Goal: Task Accomplishment & Management: Manage account settings

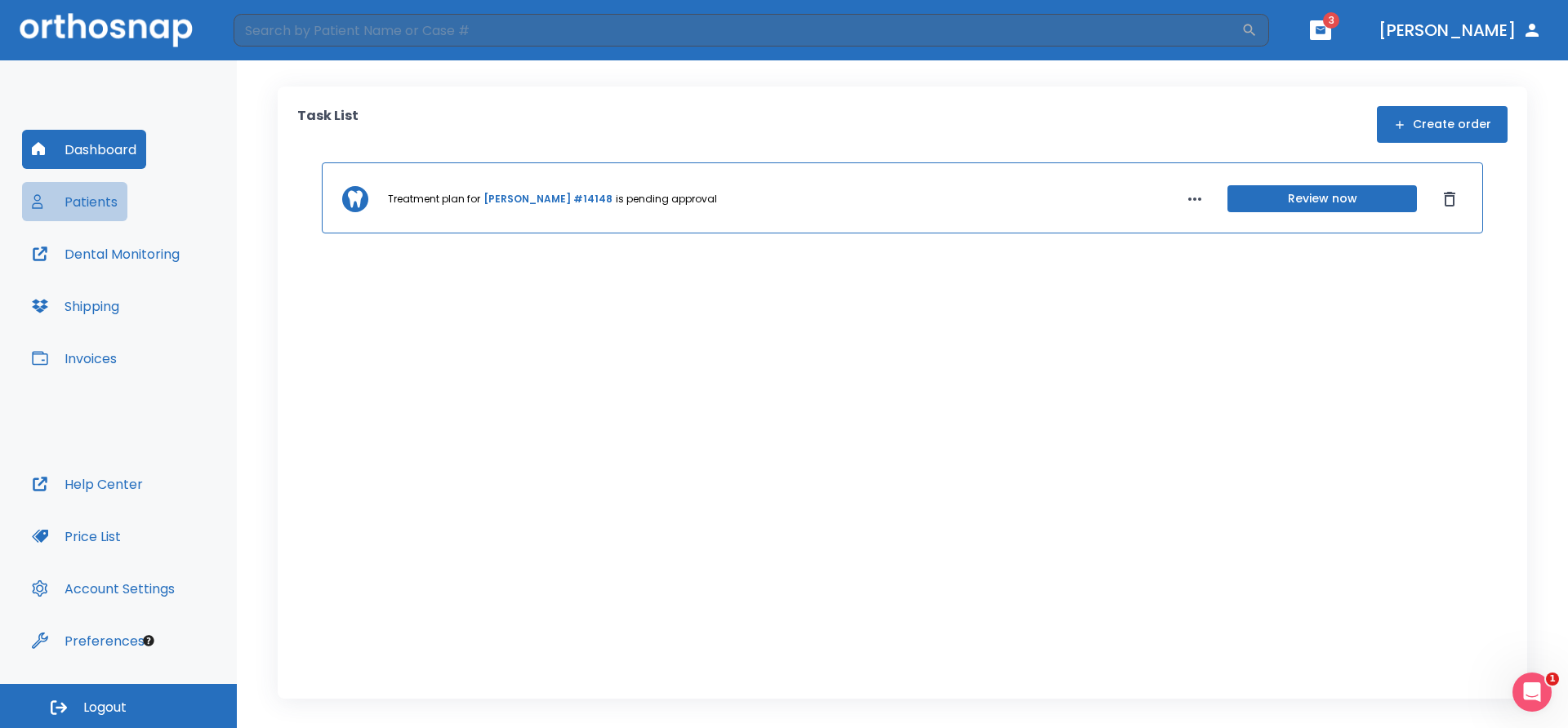
click at [95, 204] on button "Patients" at bounding box center [74, 200] width 105 height 39
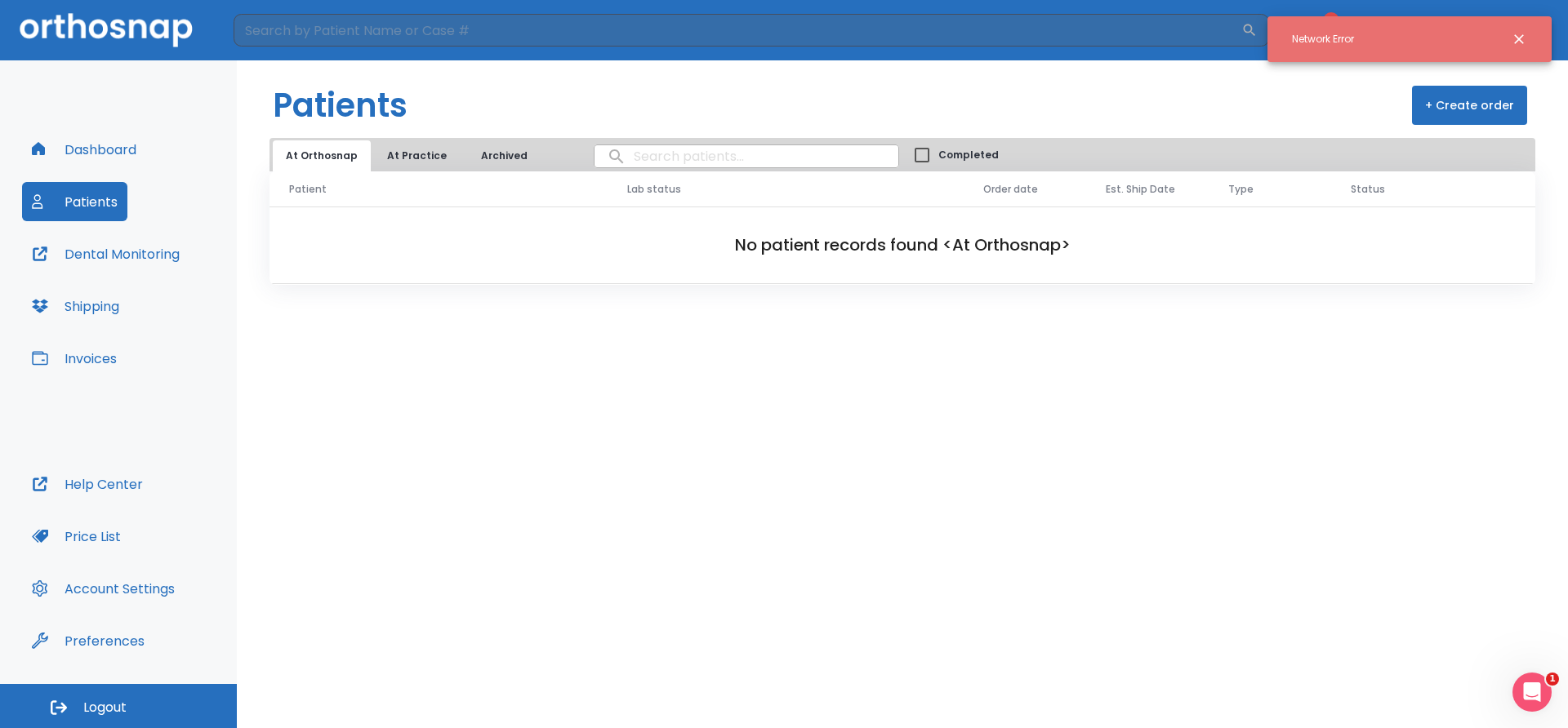
click at [96, 152] on button "Dashboard" at bounding box center [83, 149] width 124 height 39
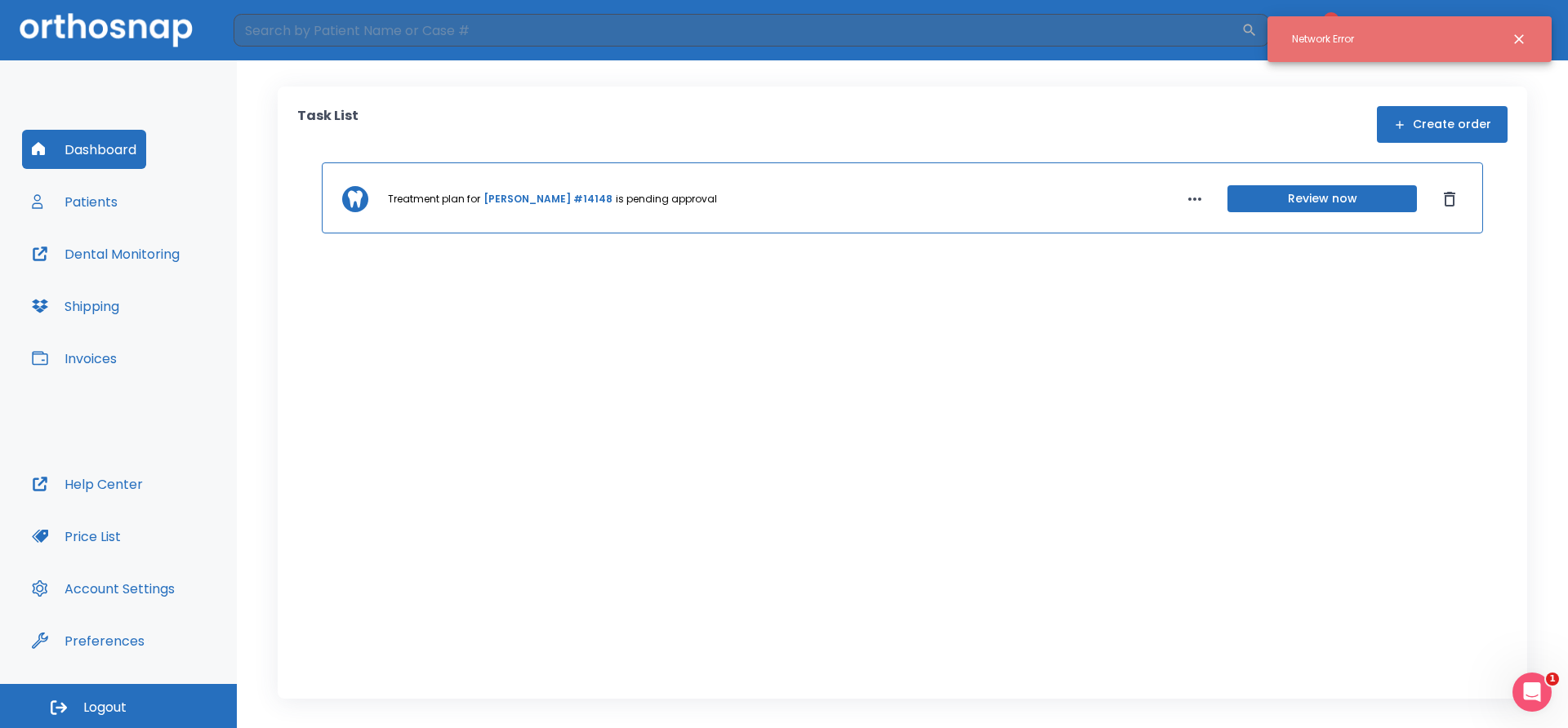
click at [1303, 203] on button "Review now" at bounding box center [1322, 198] width 190 height 27
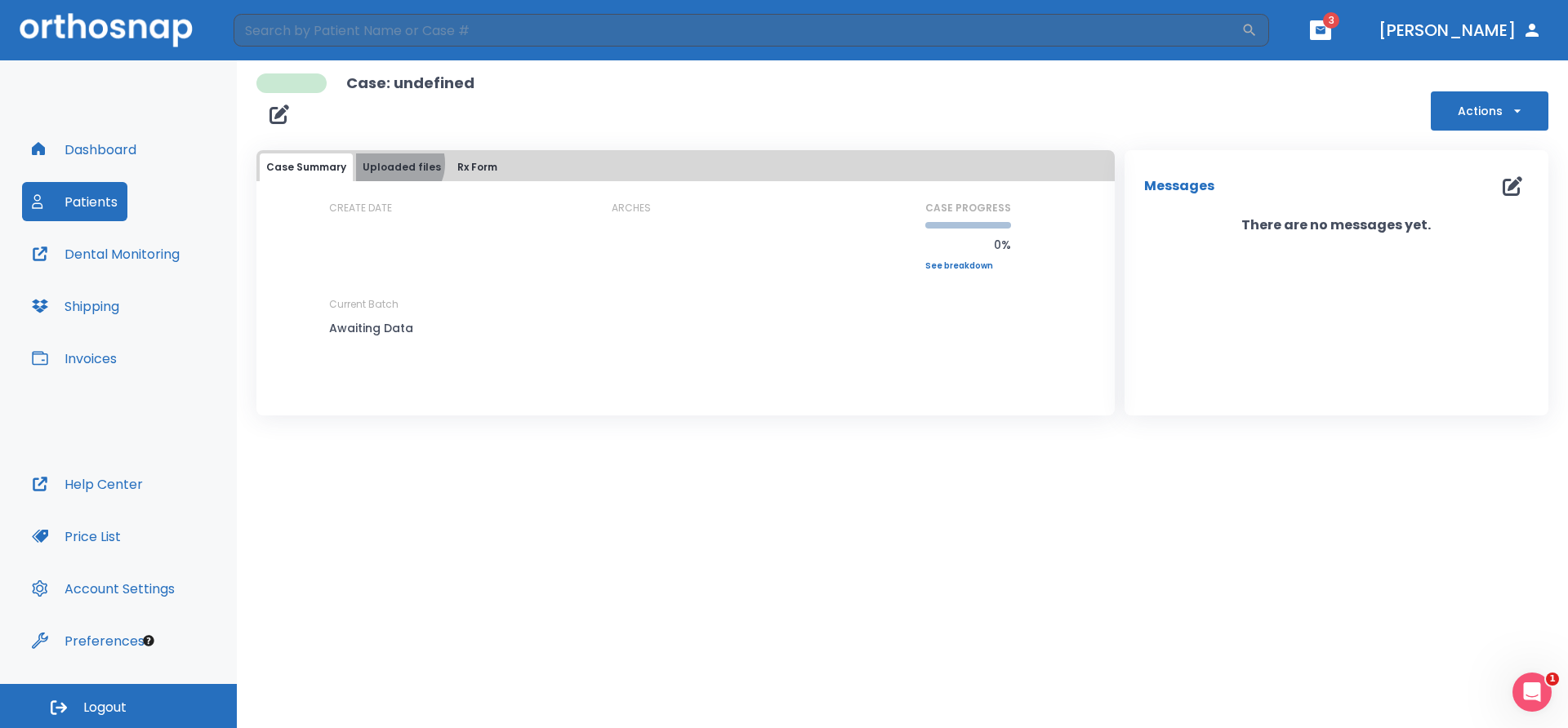
click at [394, 164] on button "Uploaded files" at bounding box center [402, 168] width 91 height 28
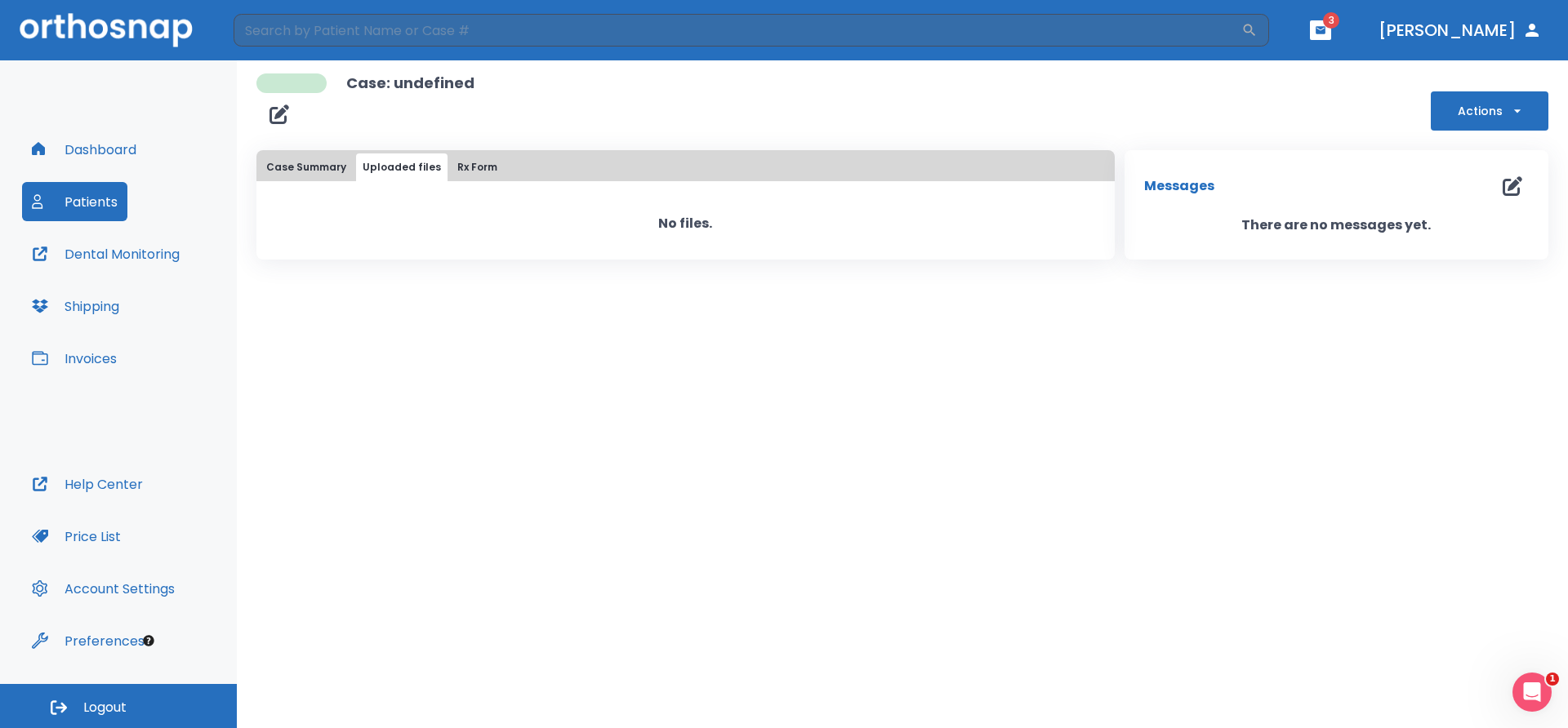
click at [482, 172] on button "Rx Form" at bounding box center [476, 168] width 53 height 28
click at [325, 173] on button "Case Summary" at bounding box center [307, 168] width 93 height 28
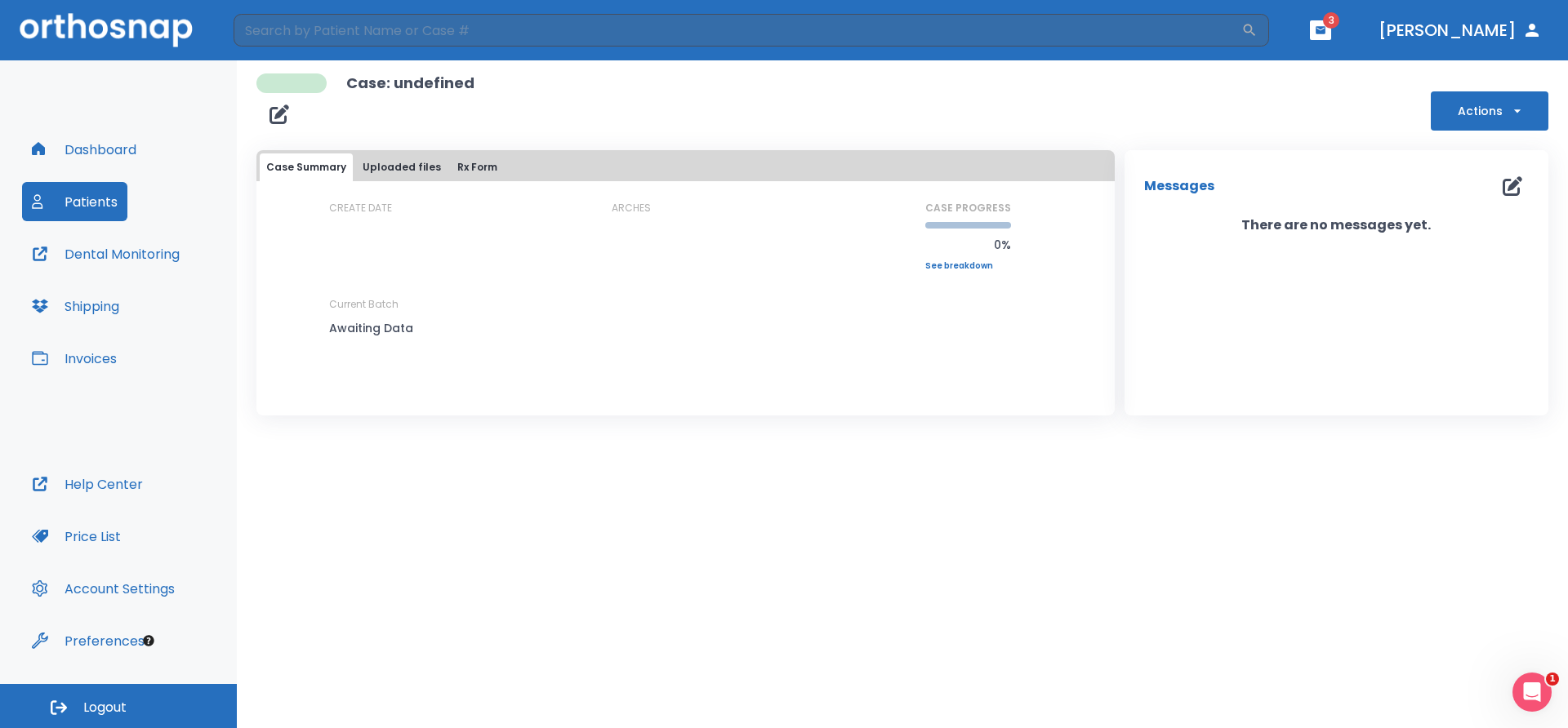
click at [99, 145] on button "Dashboard" at bounding box center [83, 149] width 124 height 39
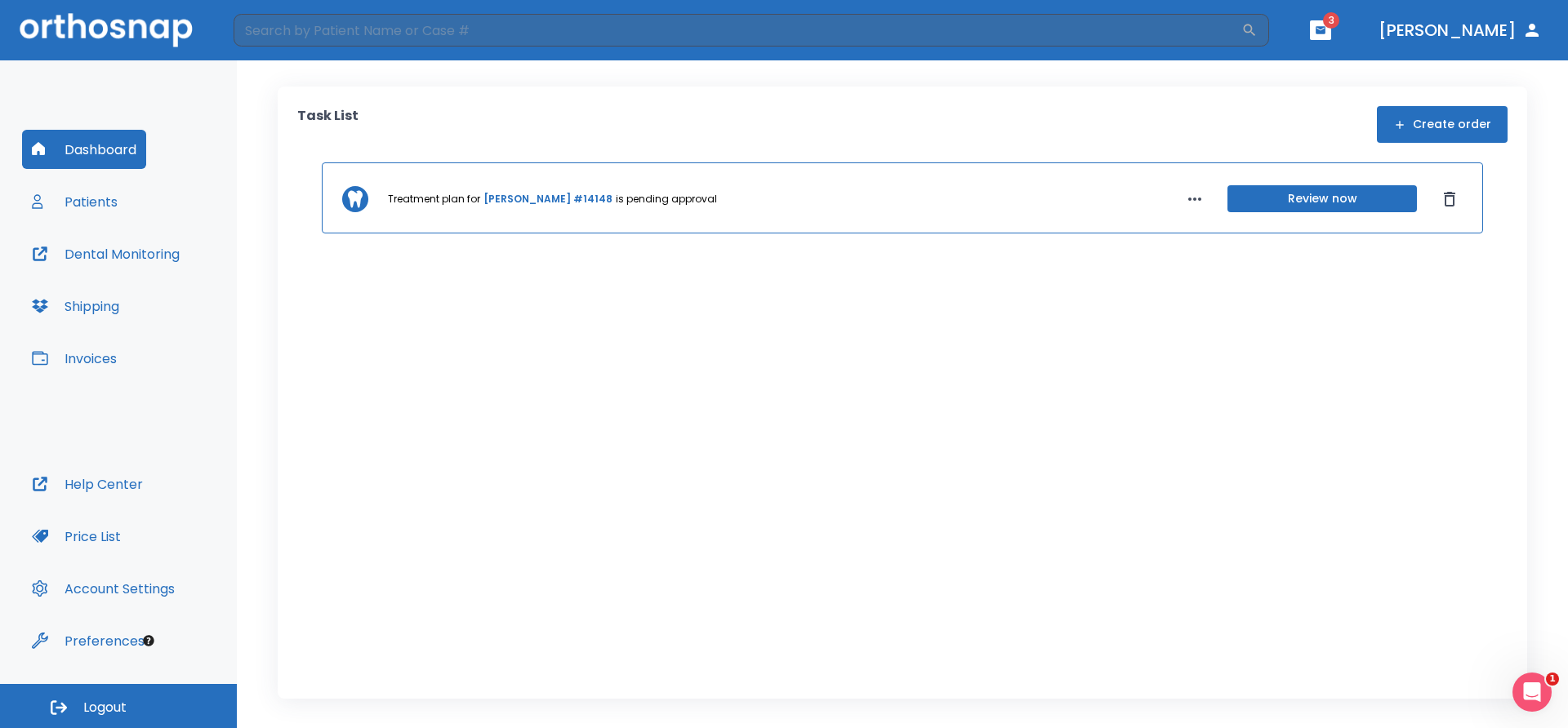
click at [1330, 204] on button "Review now" at bounding box center [1322, 198] width 190 height 27
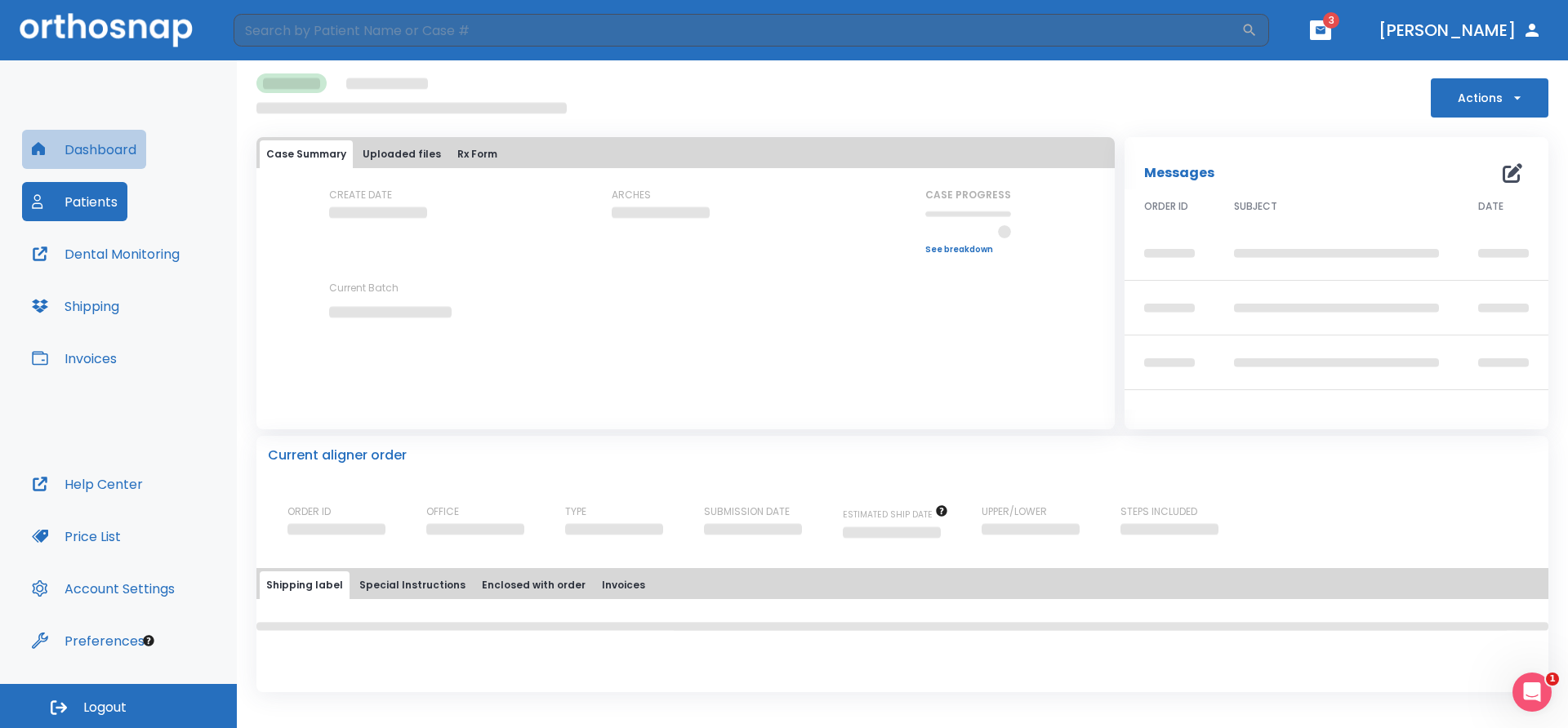
click at [95, 150] on button "Dashboard" at bounding box center [83, 149] width 124 height 39
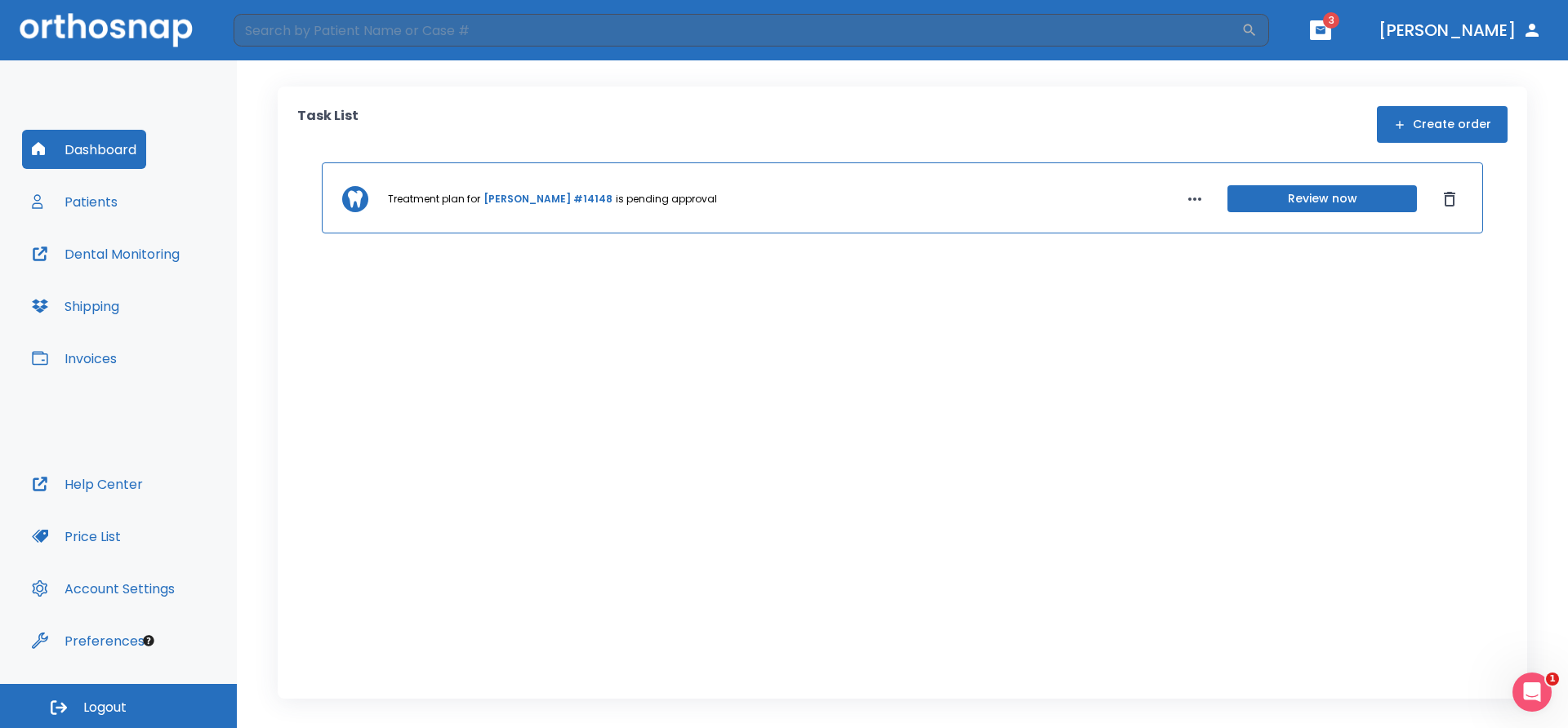
click at [517, 204] on link "[PERSON_NAME] #14148" at bounding box center [548, 198] width 129 height 15
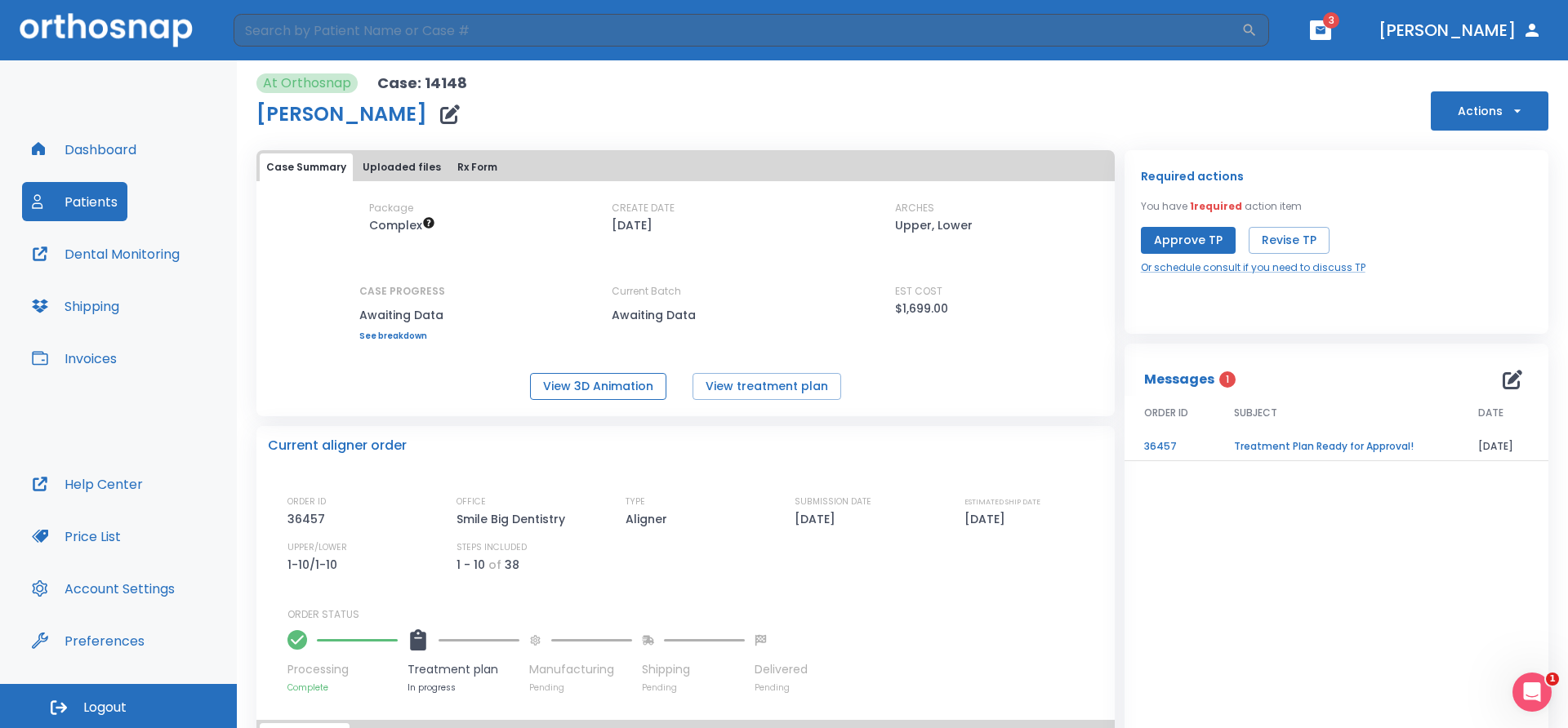
click at [583, 386] on button "View 3D Animation" at bounding box center [597, 386] width 136 height 27
click at [412, 171] on button "Uploaded files" at bounding box center [402, 168] width 91 height 28
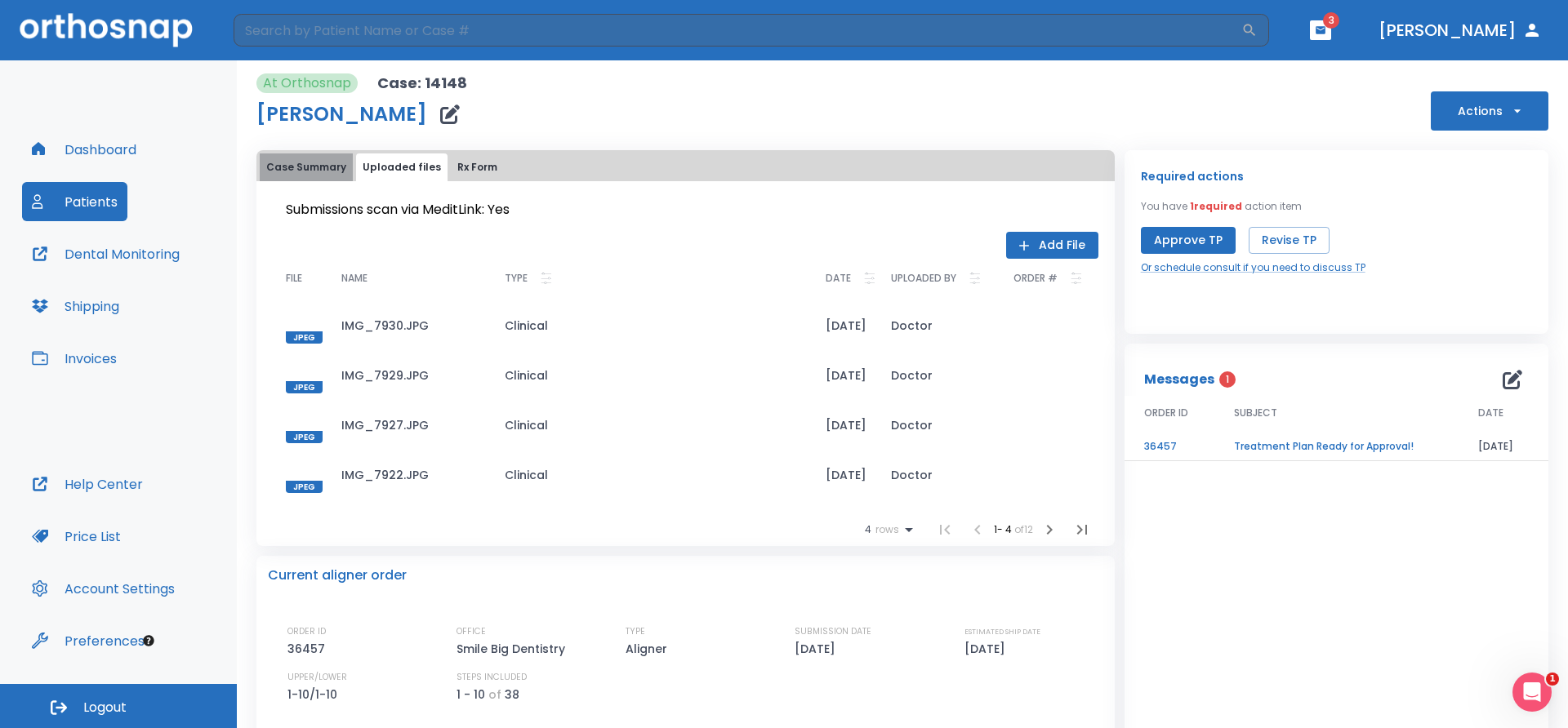
click at [317, 161] on button "Case Summary" at bounding box center [307, 168] width 93 height 28
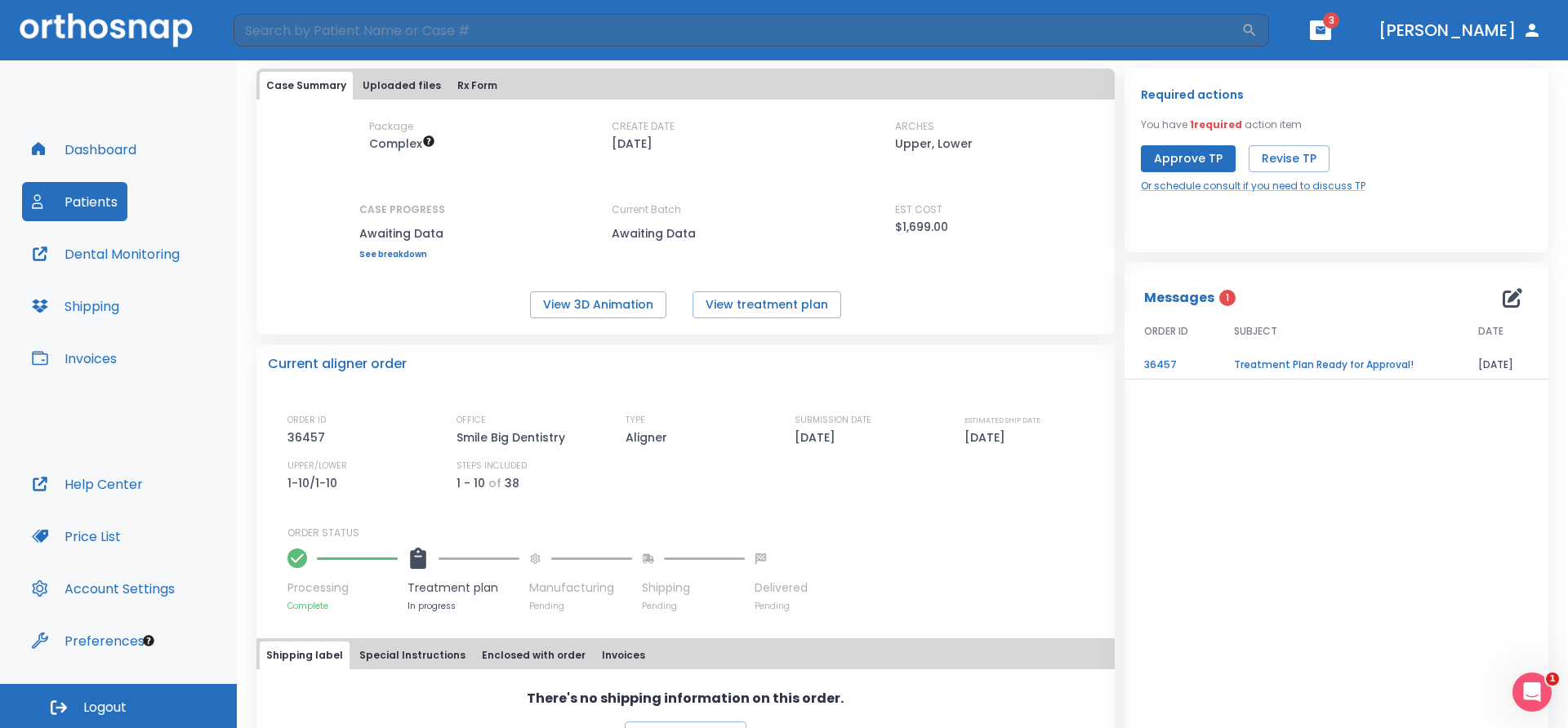
scroll to position [130, 0]
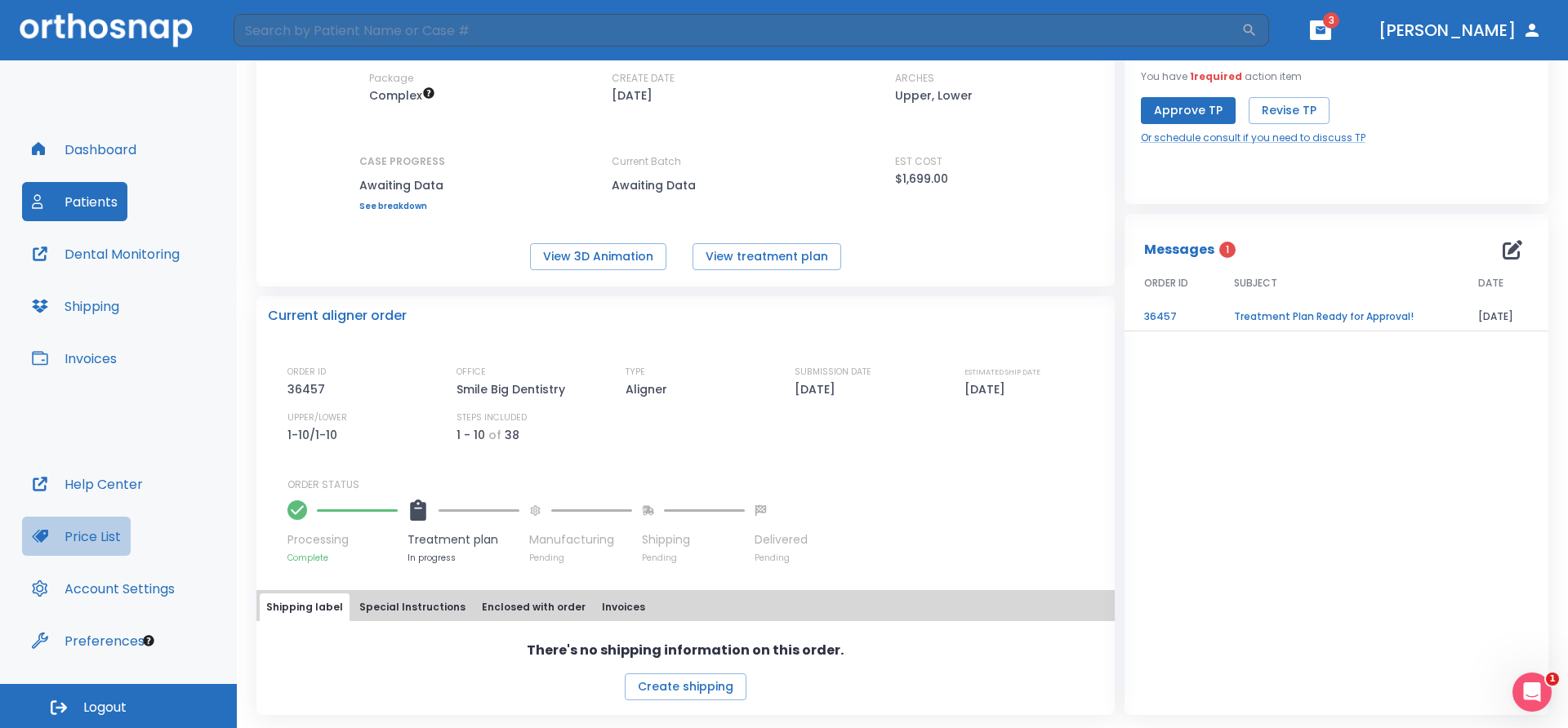
click at [72, 537] on button "Price List" at bounding box center [75, 536] width 108 height 39
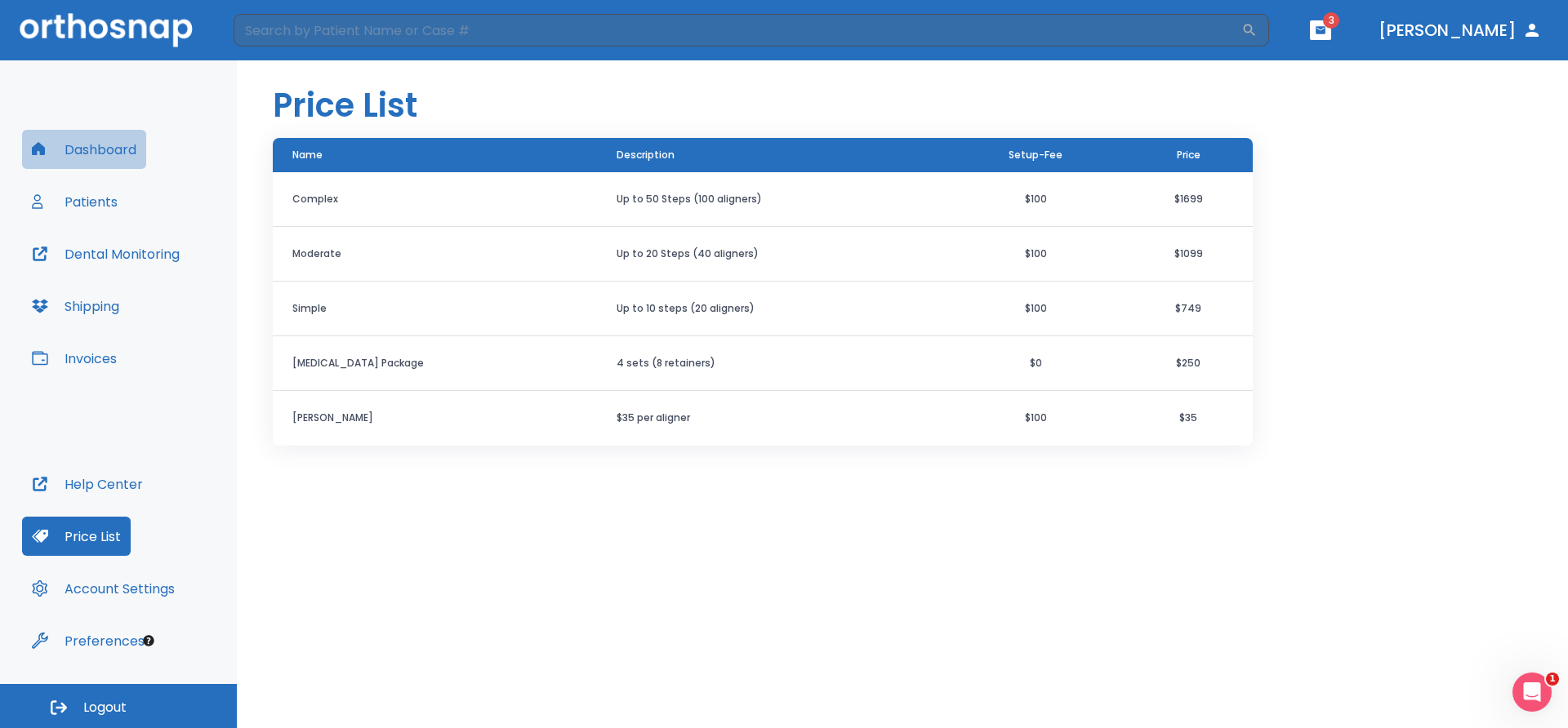
click at [99, 150] on button "Dashboard" at bounding box center [83, 149] width 124 height 39
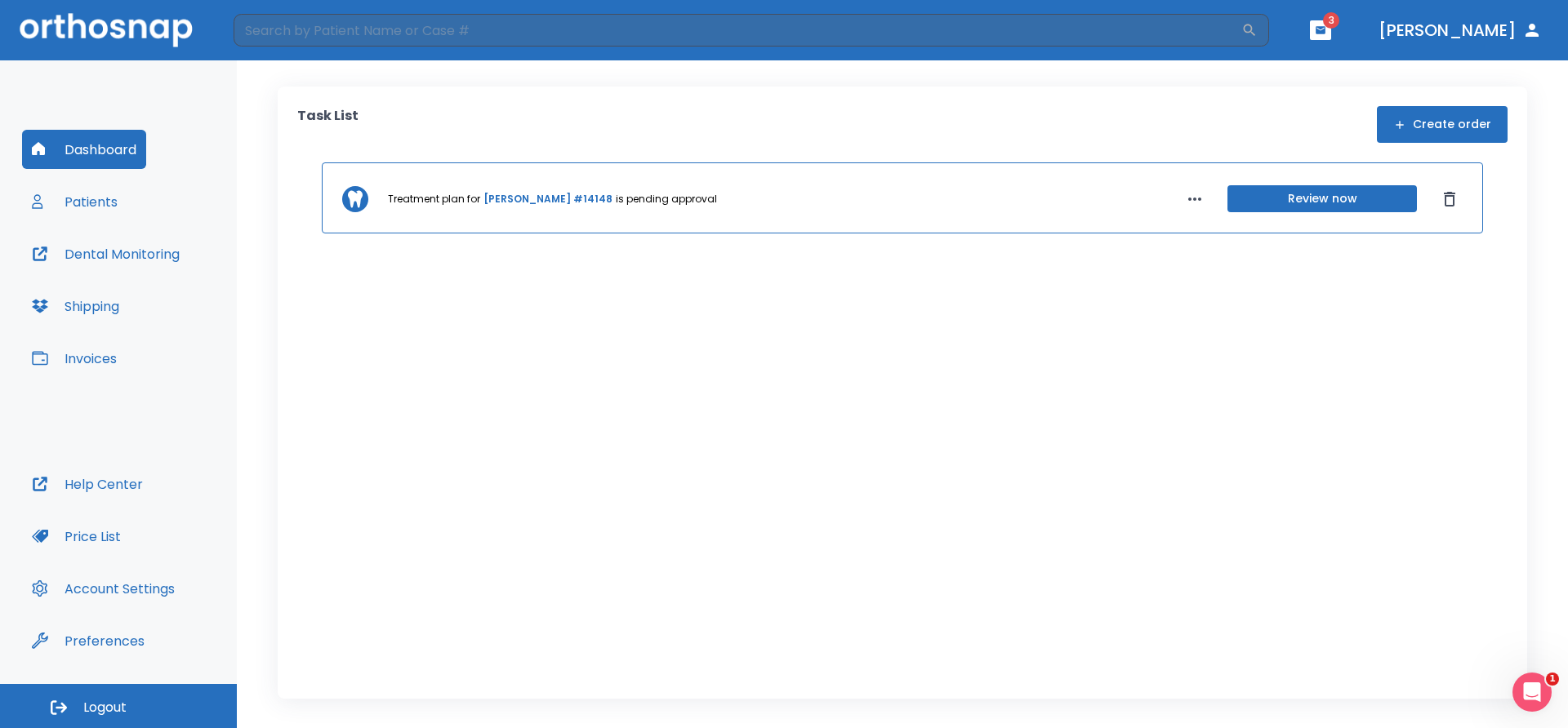
click at [503, 202] on link "[PERSON_NAME] #14148" at bounding box center [548, 198] width 129 height 15
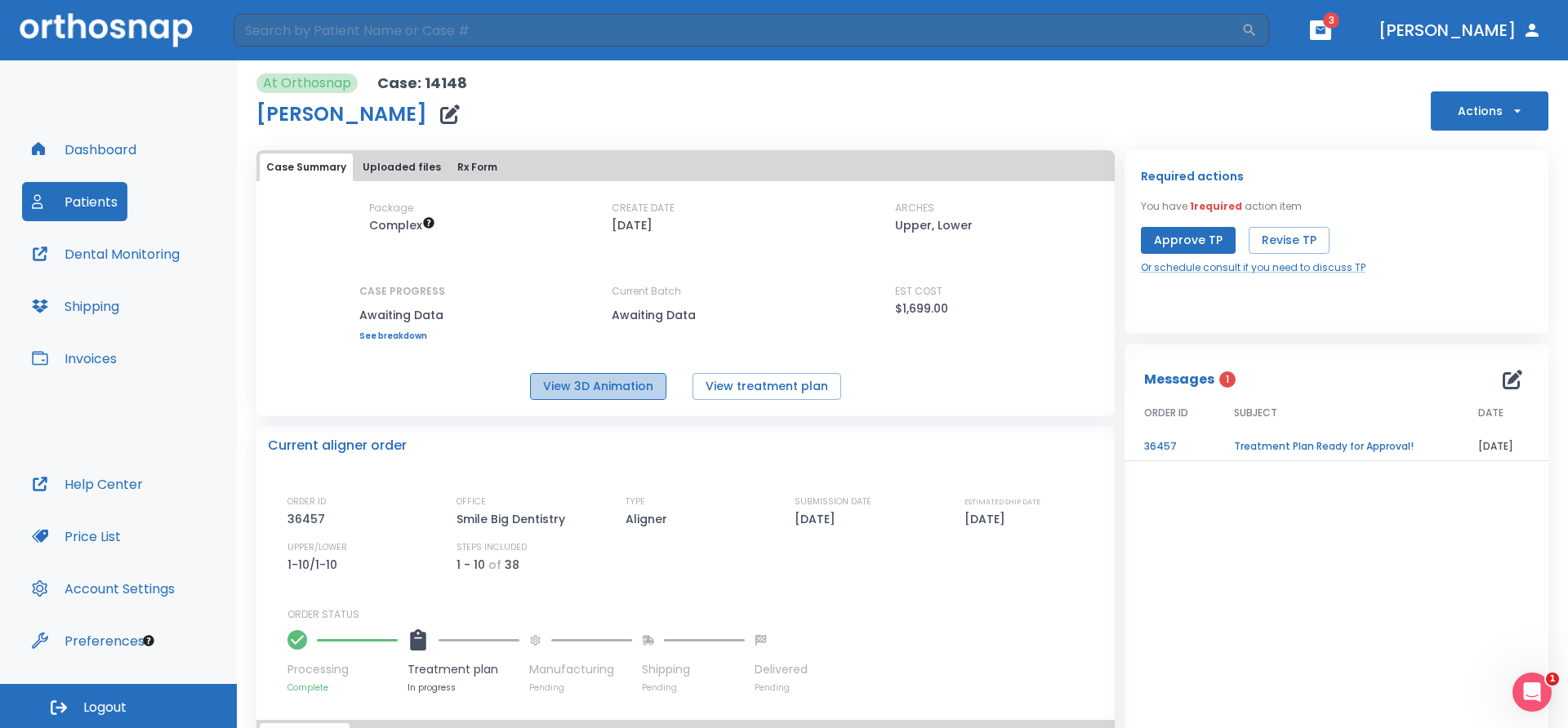
click at [631, 392] on button "View 3D Animation" at bounding box center [597, 386] width 136 height 27
click at [84, 542] on button "Price List" at bounding box center [75, 536] width 108 height 39
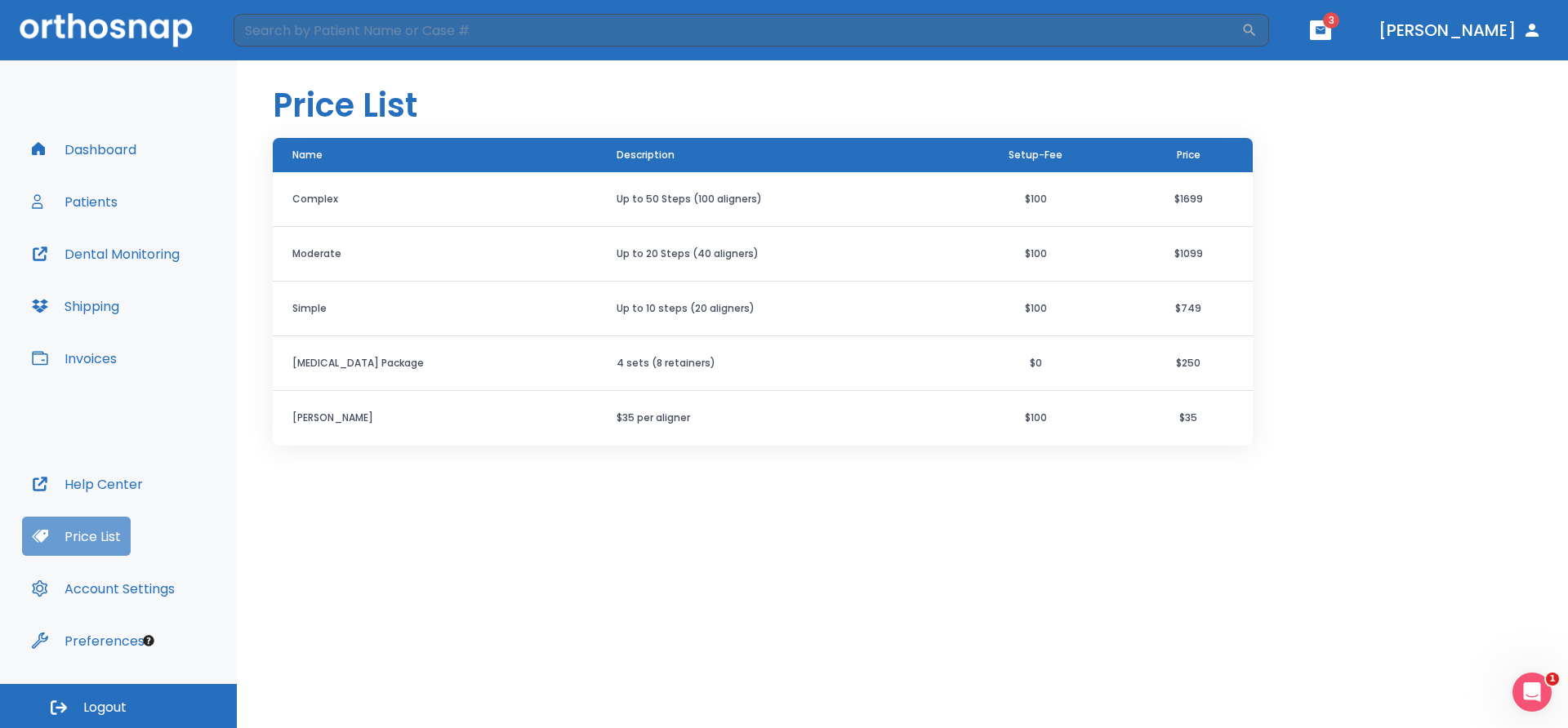
click at [68, 535] on button "Price List" at bounding box center [75, 536] width 108 height 39
click at [85, 197] on button "Patients" at bounding box center [74, 200] width 105 height 39
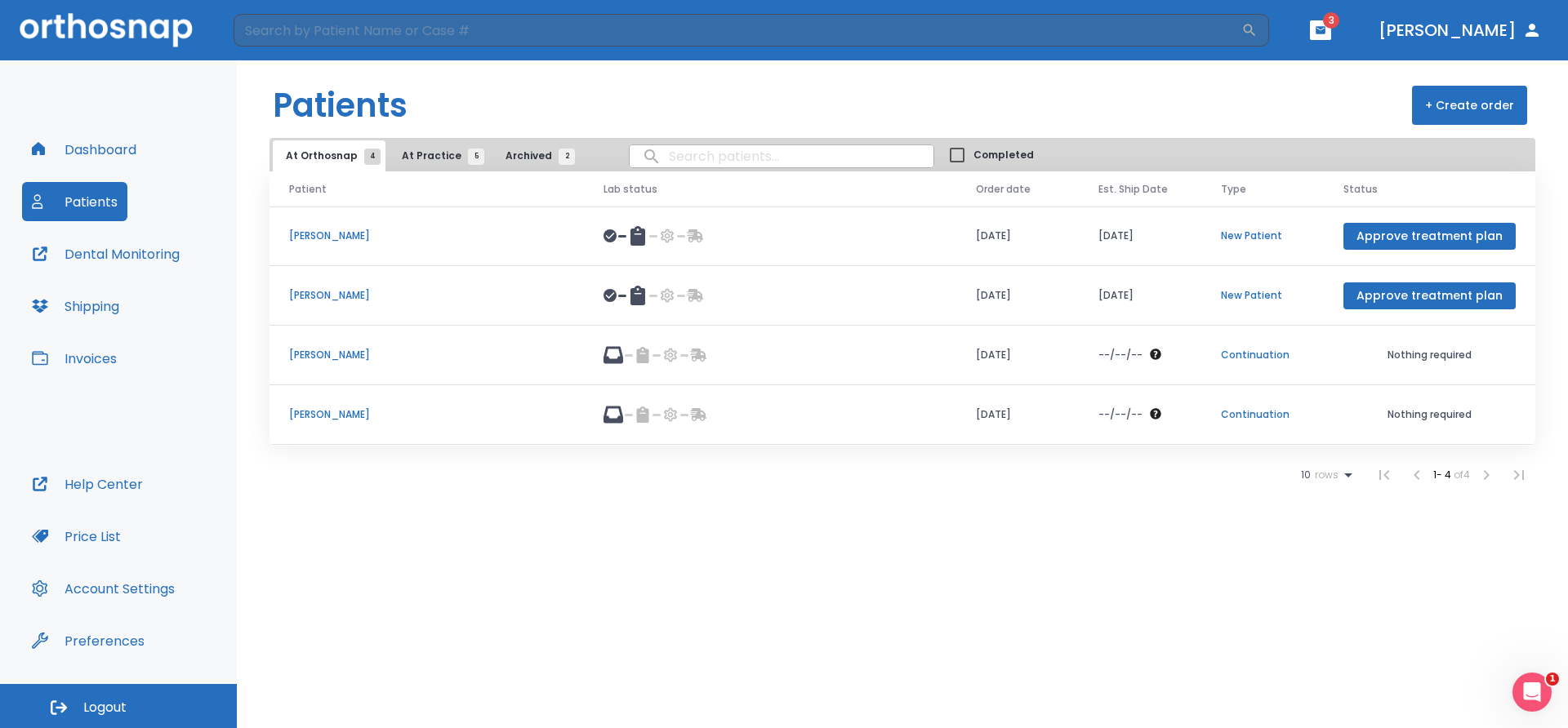
click at [334, 298] on p "[PERSON_NAME]" at bounding box center [426, 295] width 275 height 15
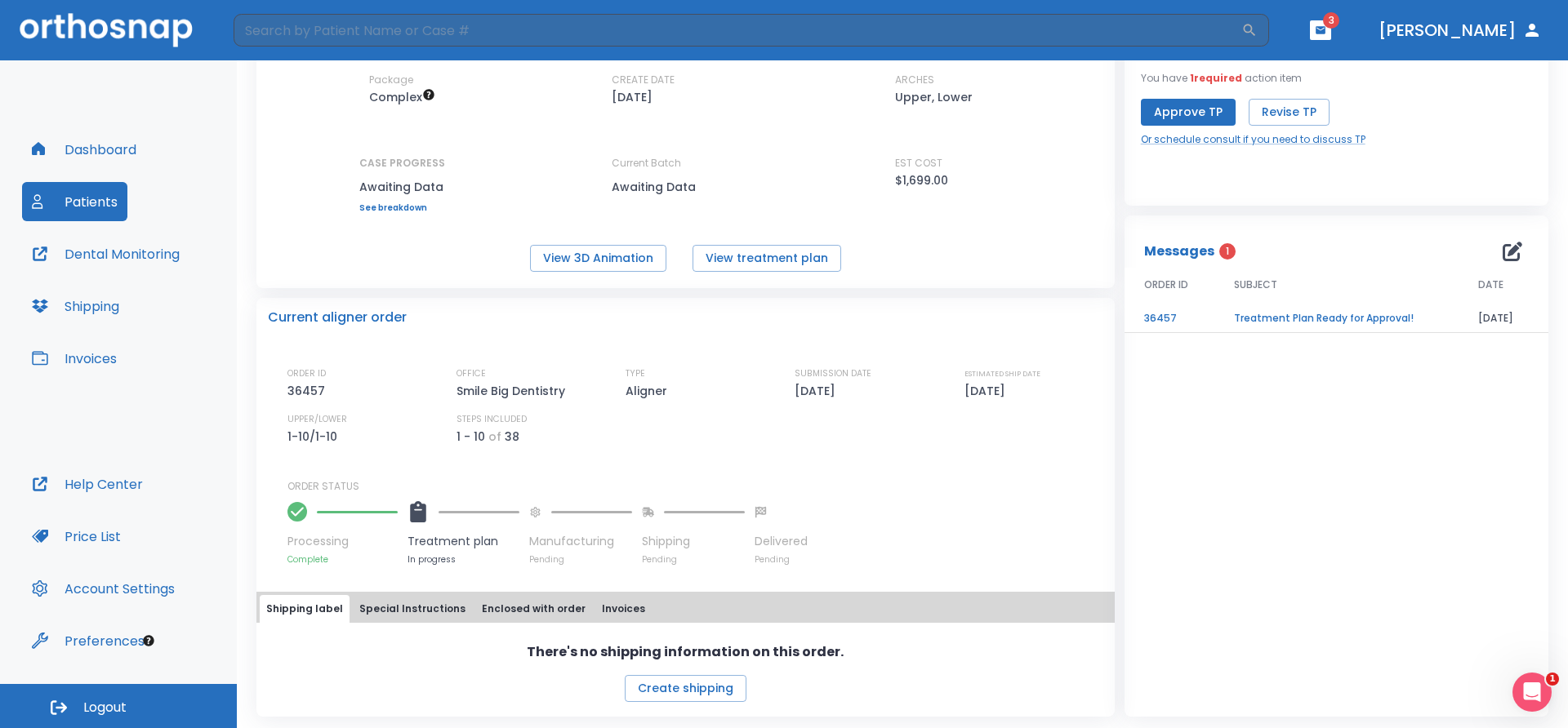
scroll to position [130, 0]
click at [1274, 319] on td "Treatment Plan Ready for Approval!" at bounding box center [1336, 316] width 244 height 29
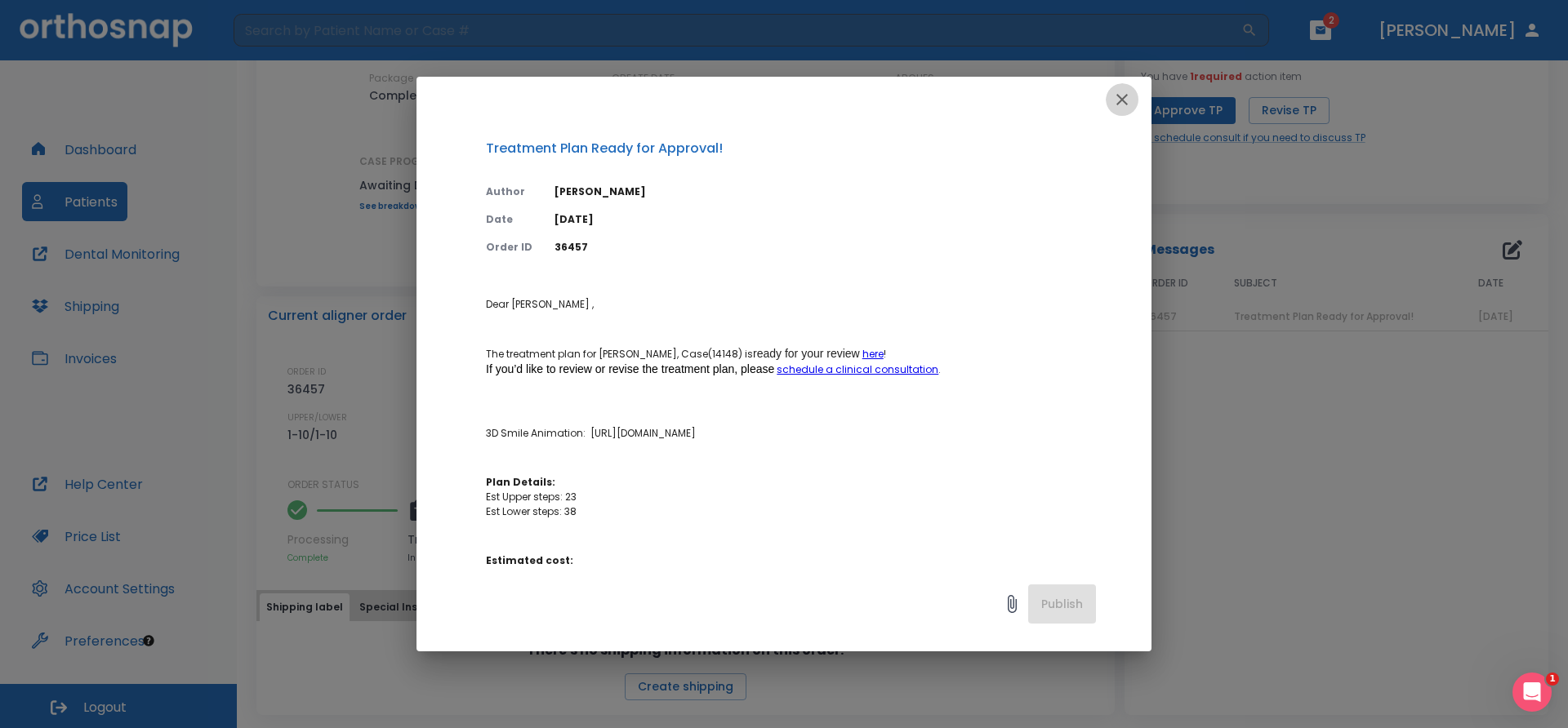
click at [1119, 100] on icon "button" at bounding box center [1122, 100] width 20 height 20
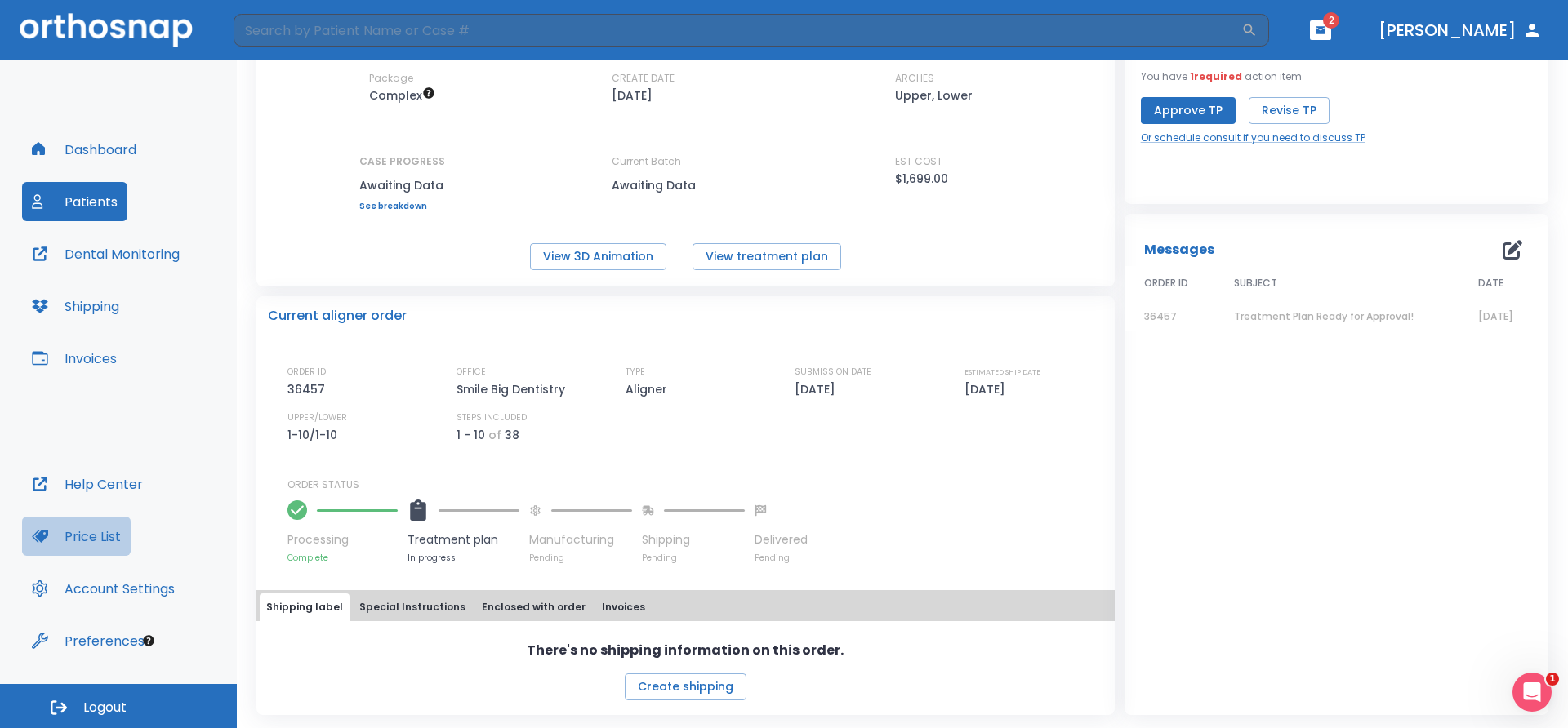
click at [95, 541] on button "Price List" at bounding box center [75, 536] width 108 height 39
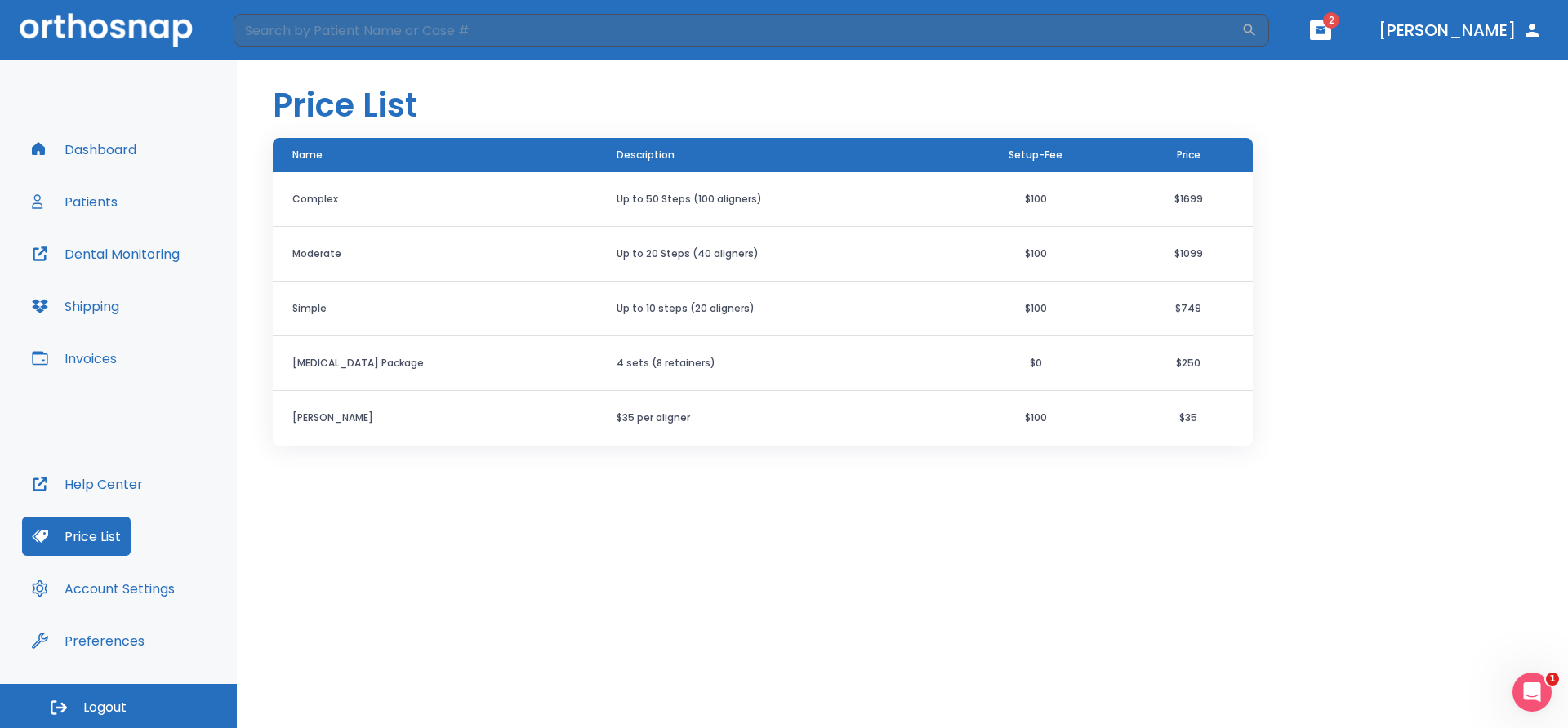
click at [80, 203] on button "Patients" at bounding box center [74, 200] width 105 height 39
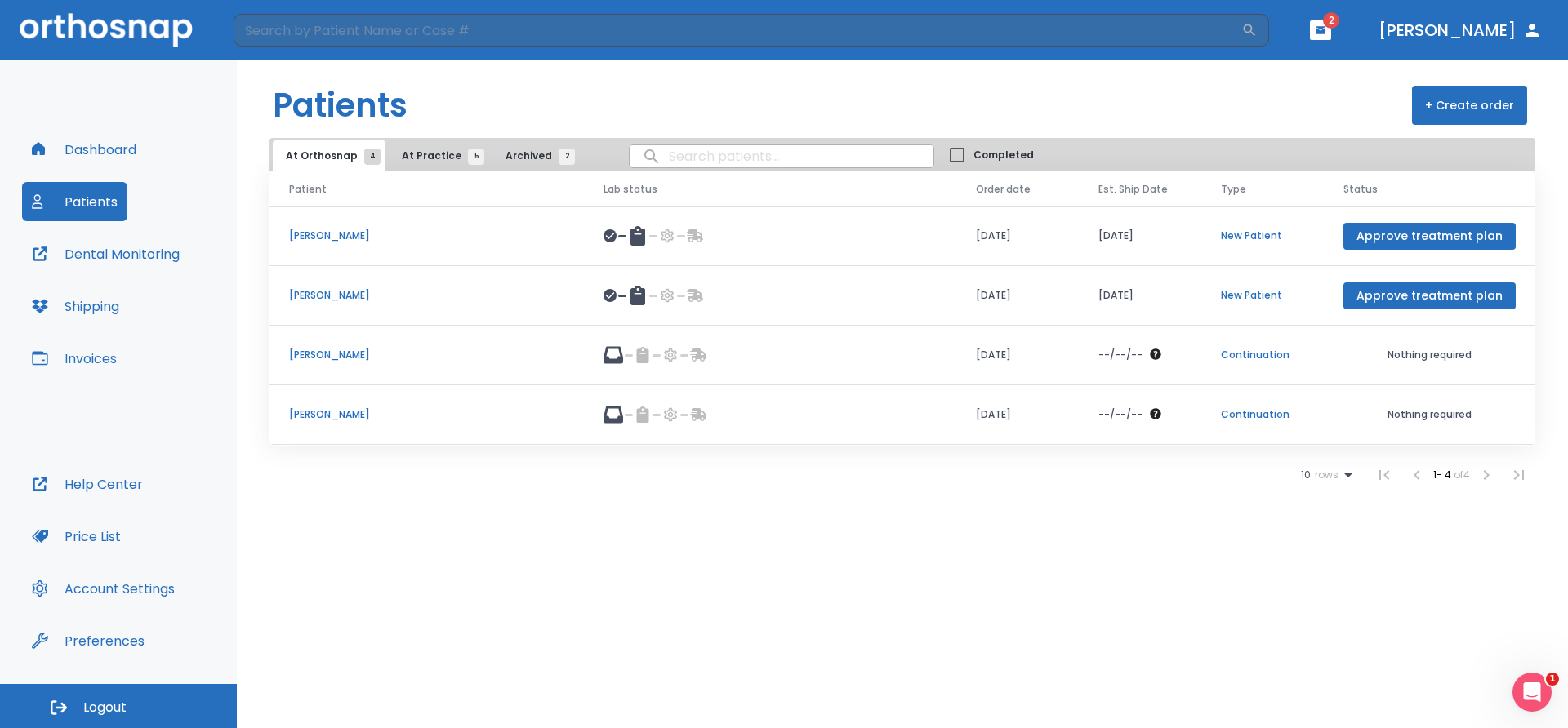
click at [315, 293] on p "[PERSON_NAME]" at bounding box center [426, 295] width 275 height 15
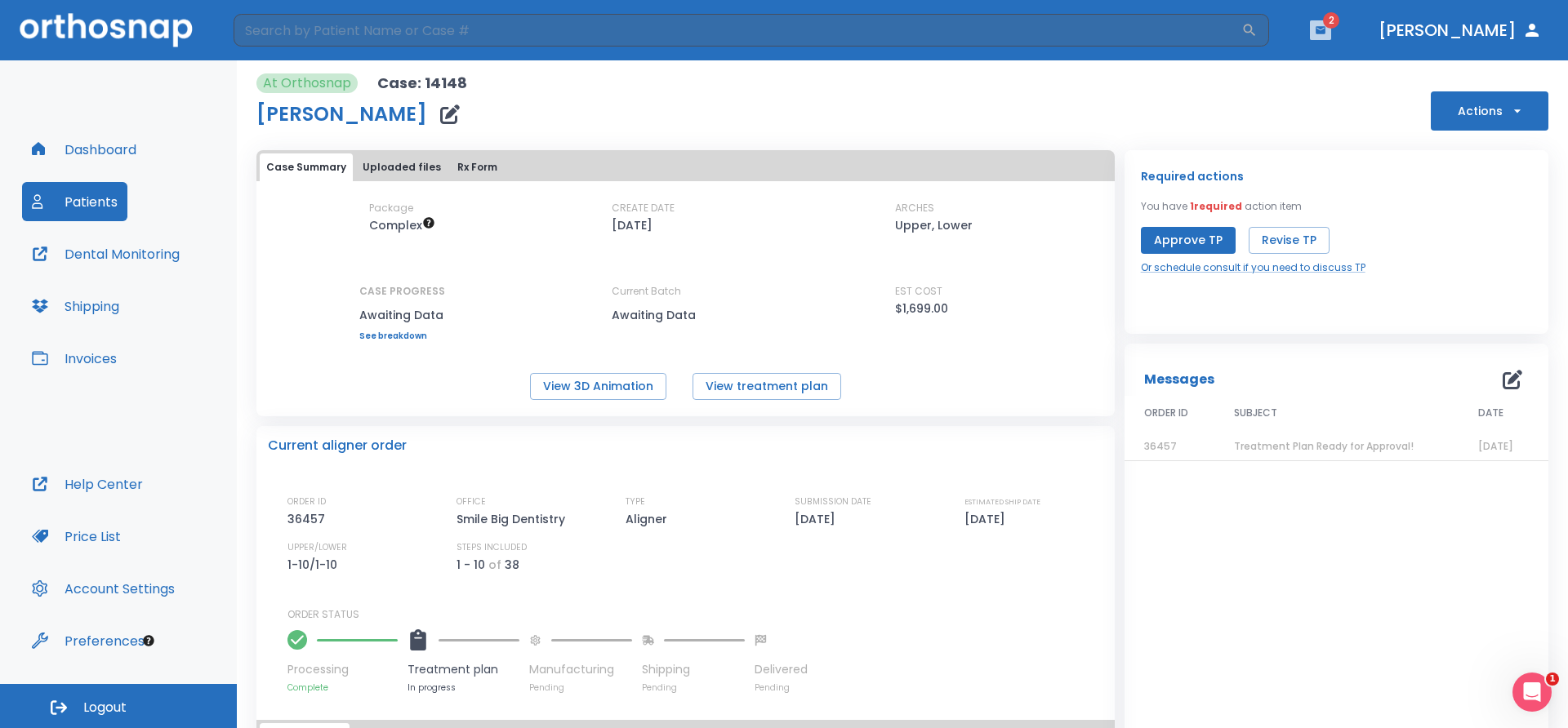
click at [1326, 26] on icon "button" at bounding box center [1321, 31] width 12 height 12
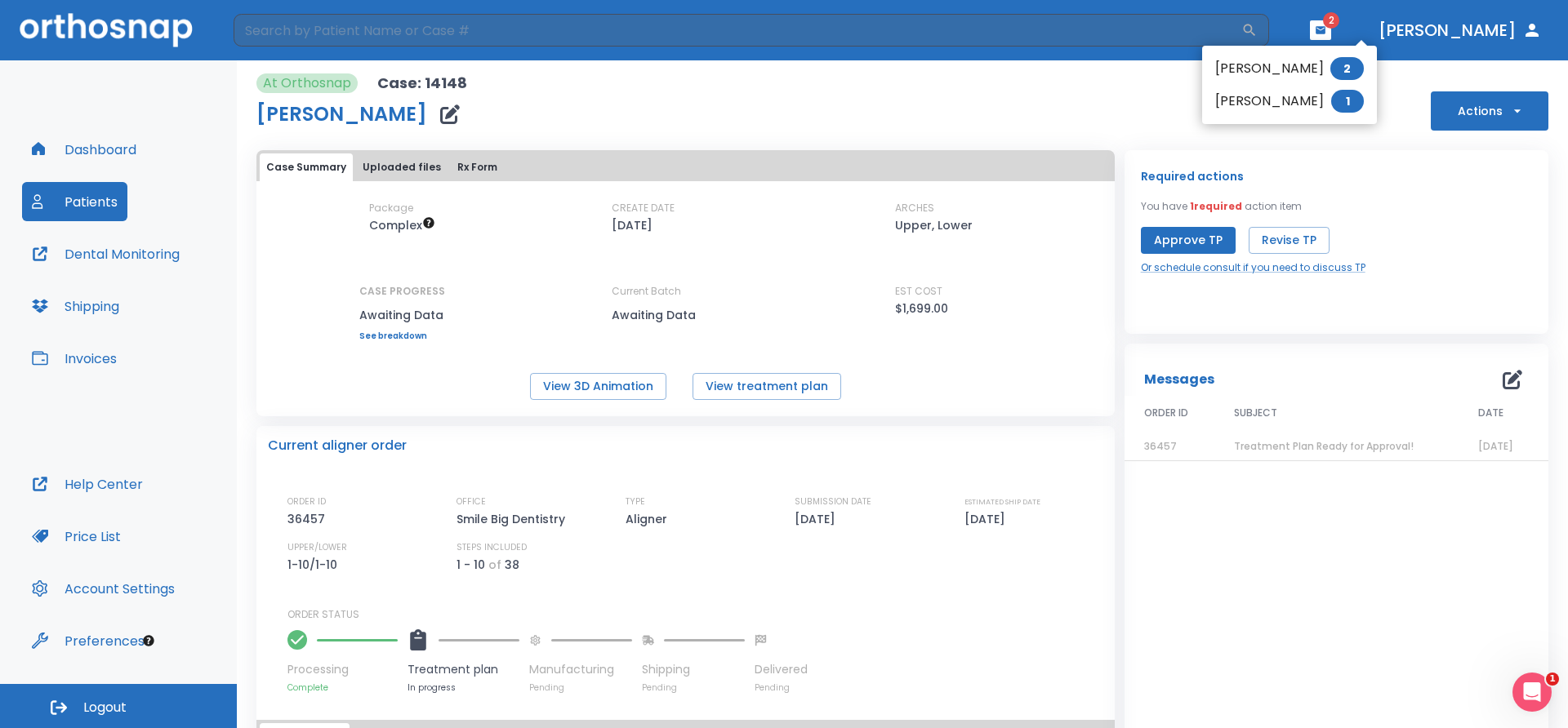
click at [1260, 72] on li "[PERSON_NAME] 2" at bounding box center [1289, 68] width 175 height 33
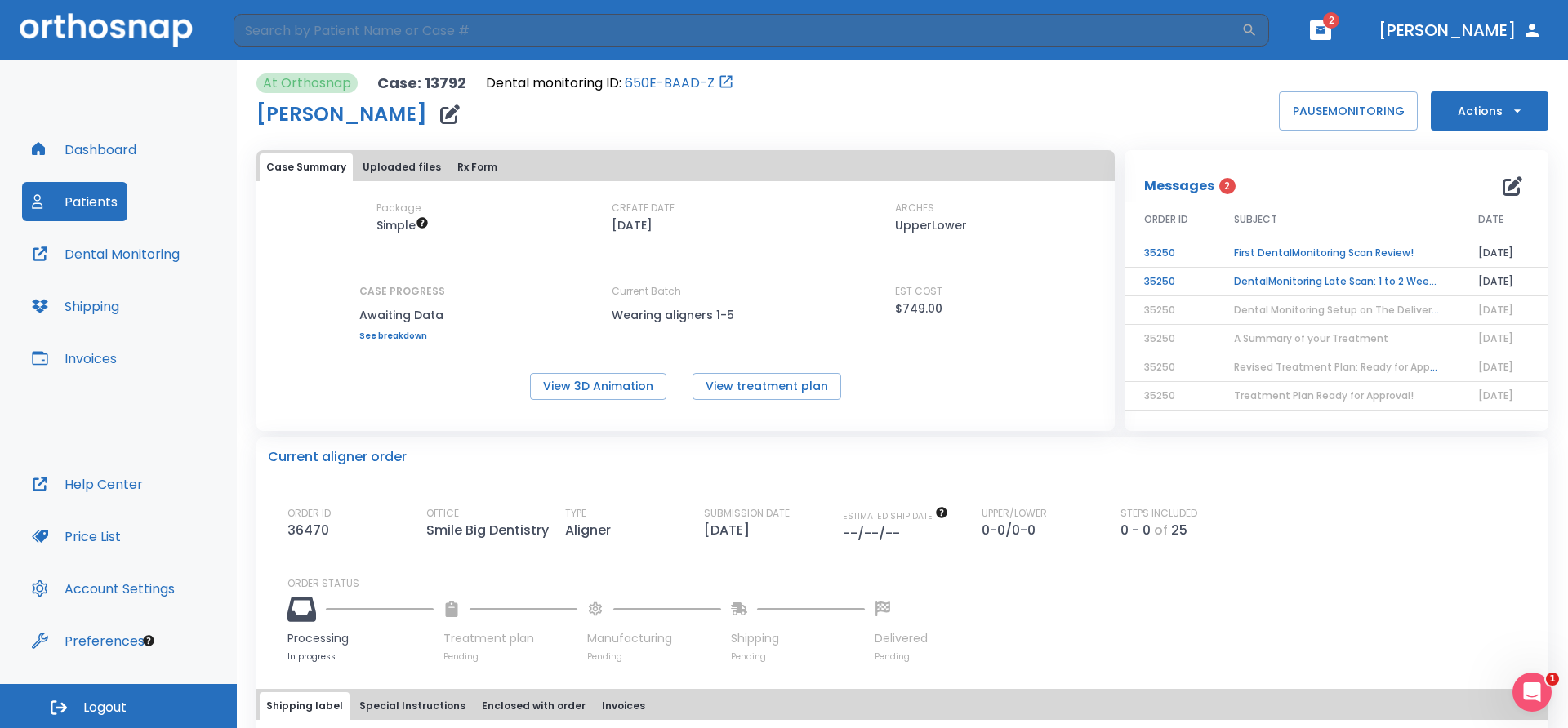
click at [1371, 20] on header "​ 2 [PERSON_NAME]" at bounding box center [784, 30] width 1568 height 61
click at [1326, 26] on icon "button" at bounding box center [1321, 31] width 12 height 12
click at [1277, 69] on li "[PERSON_NAME] 2" at bounding box center [1289, 68] width 175 height 33
click at [1302, 251] on td "First DentalMonitoring Scan Review!" at bounding box center [1336, 253] width 244 height 29
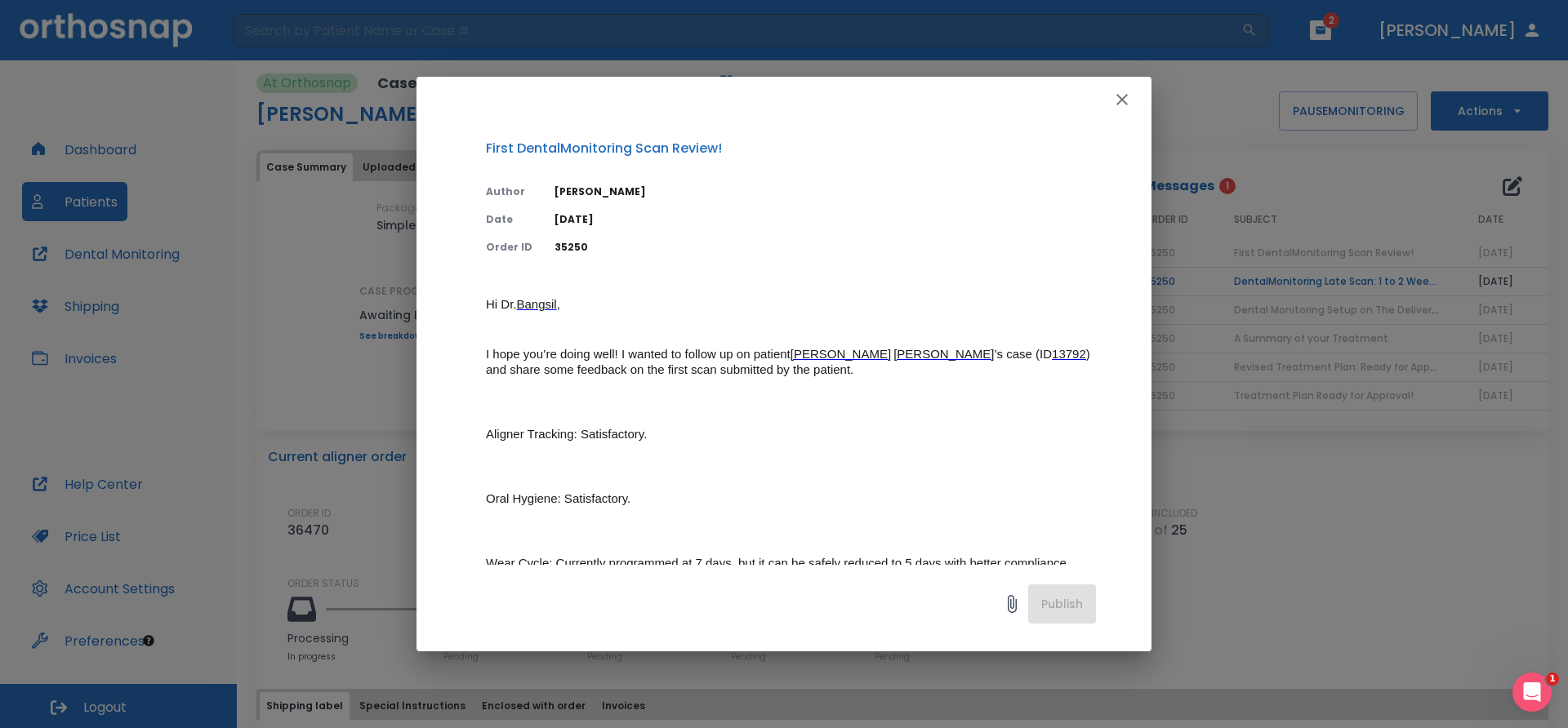
click at [1122, 99] on icon "button" at bounding box center [1122, 100] width 12 height 12
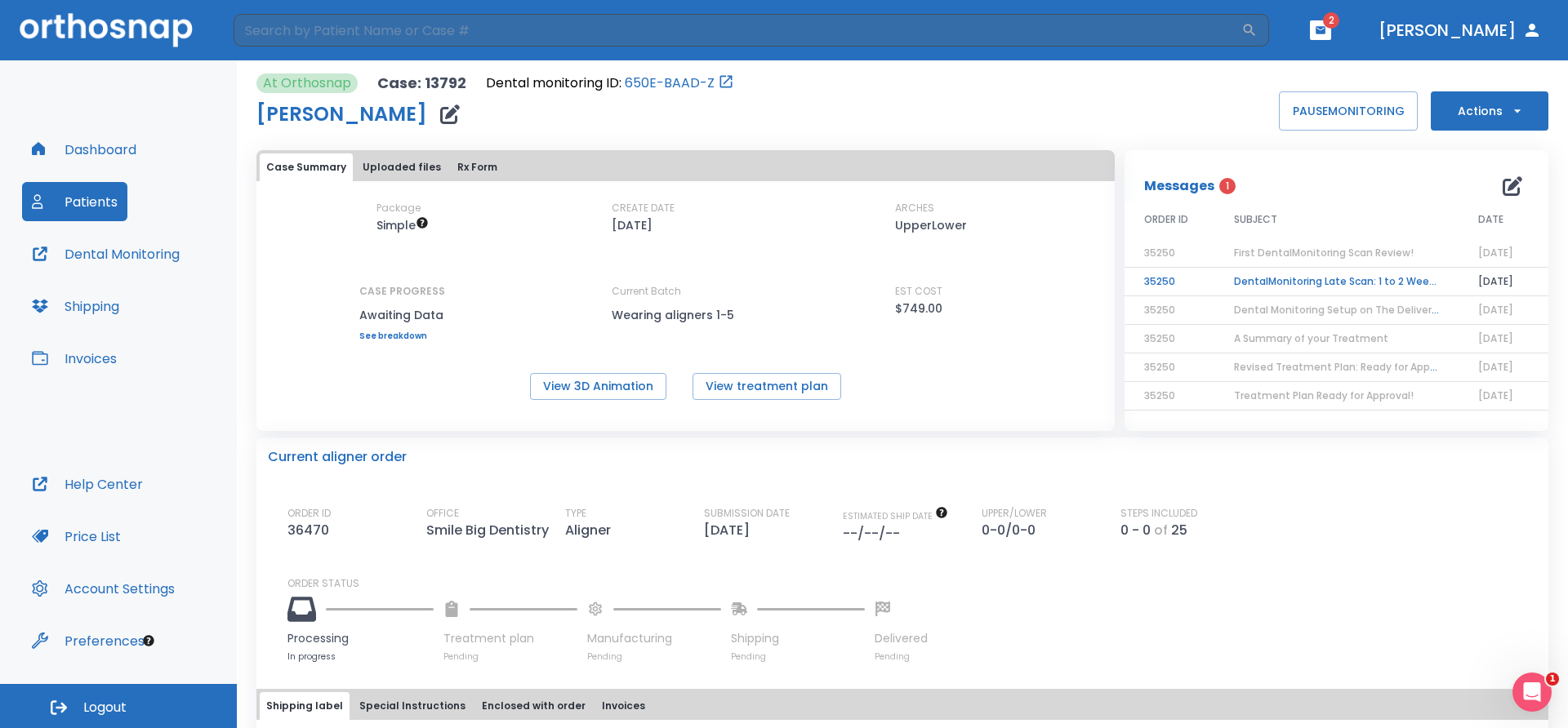
click at [1252, 279] on td "DentalMonitoring Late Scan: 1 to 2 Weeks Notification" at bounding box center [1336, 282] width 244 height 29
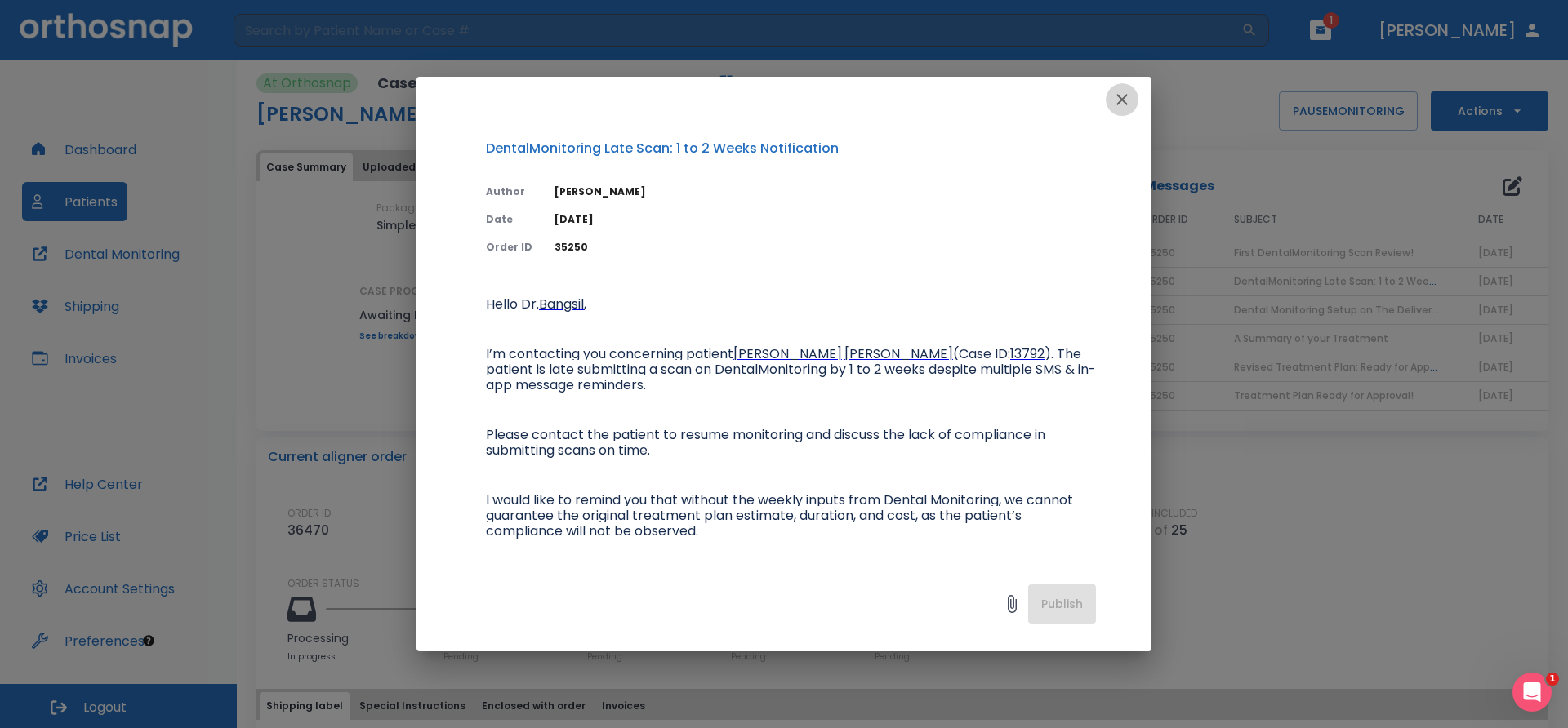
click at [1114, 99] on icon "button" at bounding box center [1122, 100] width 20 height 20
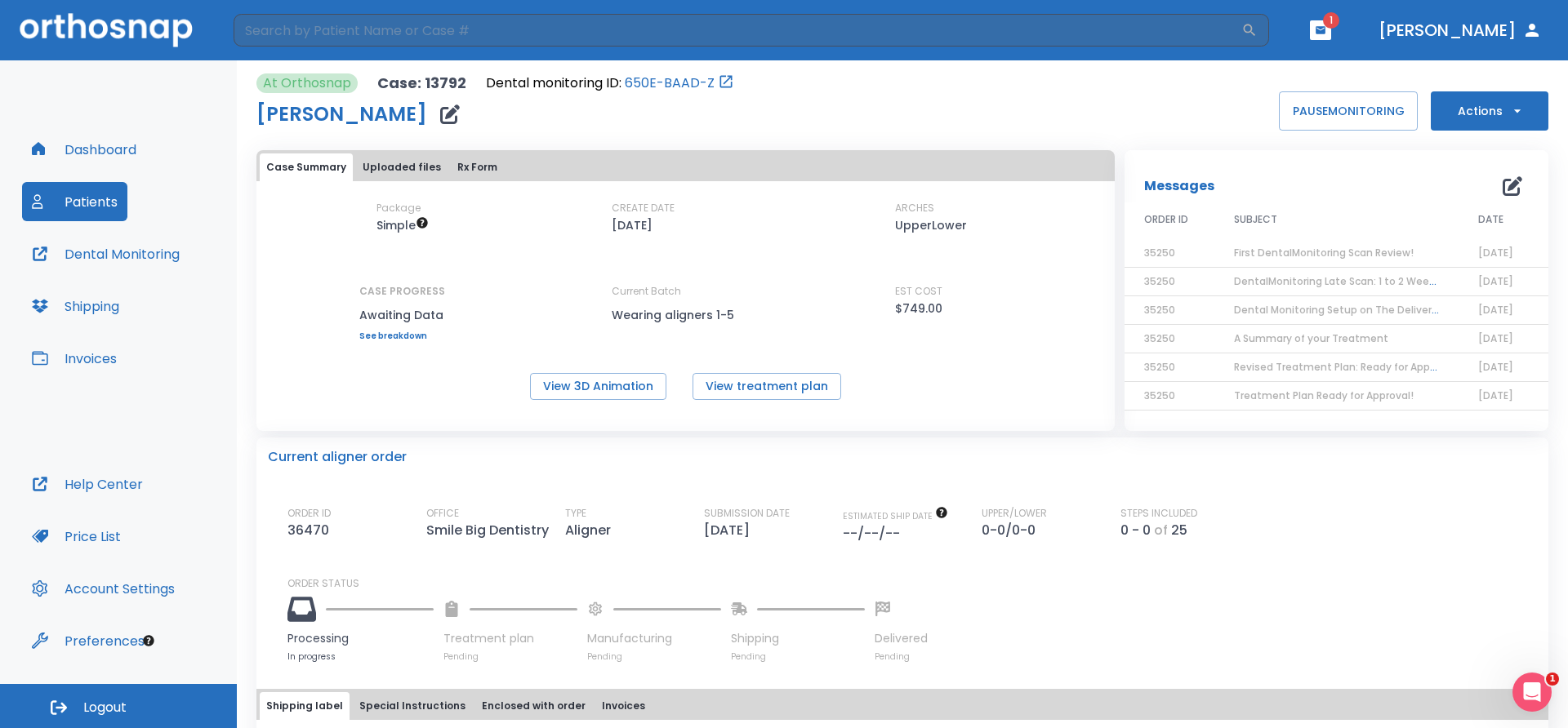
click at [1325, 34] on icon "button" at bounding box center [1321, 29] width 10 height 7
click at [1303, 67] on li "[PERSON_NAME] 1" at bounding box center [1314, 66] width 174 height 33
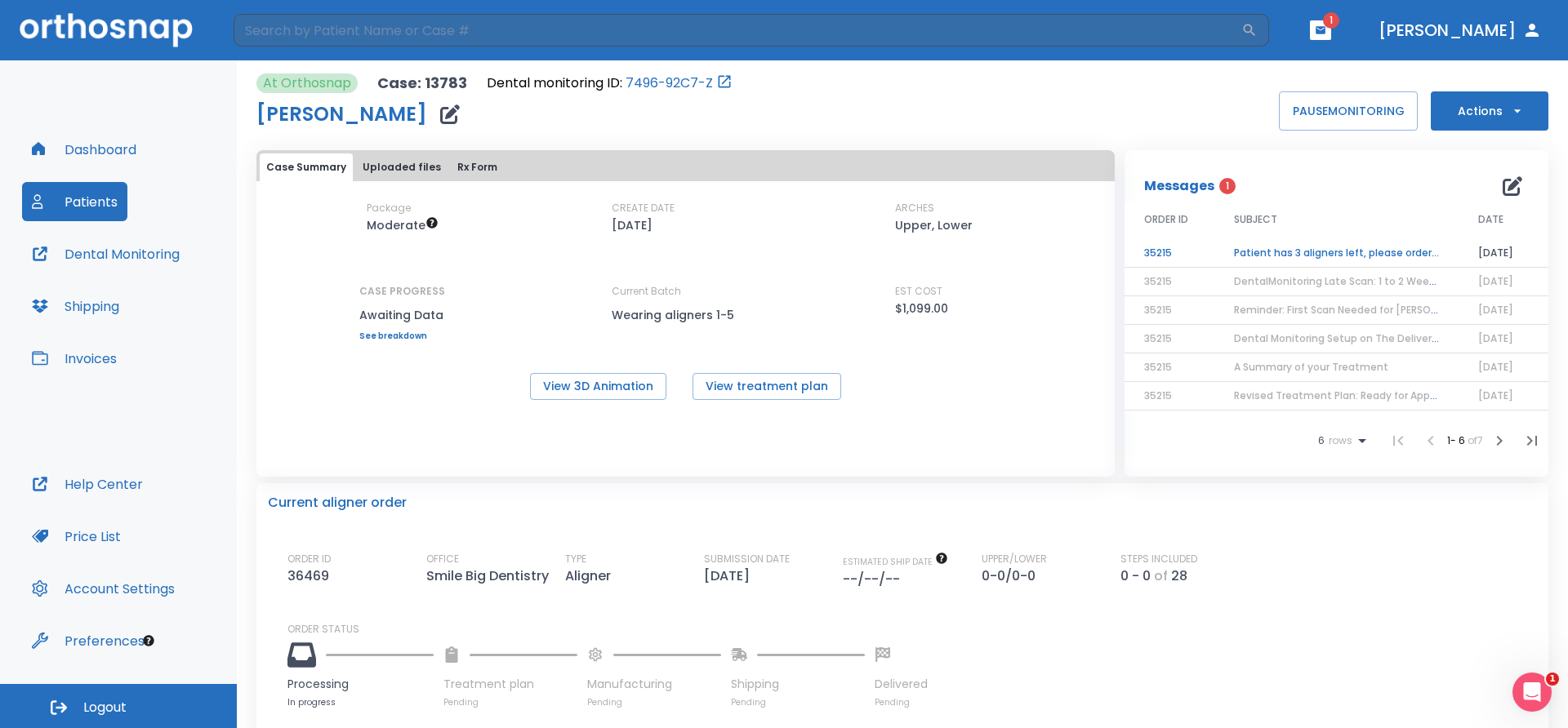
click at [1352, 255] on td "Patient has 3 aligners left, please order next set!" at bounding box center [1336, 253] width 244 height 29
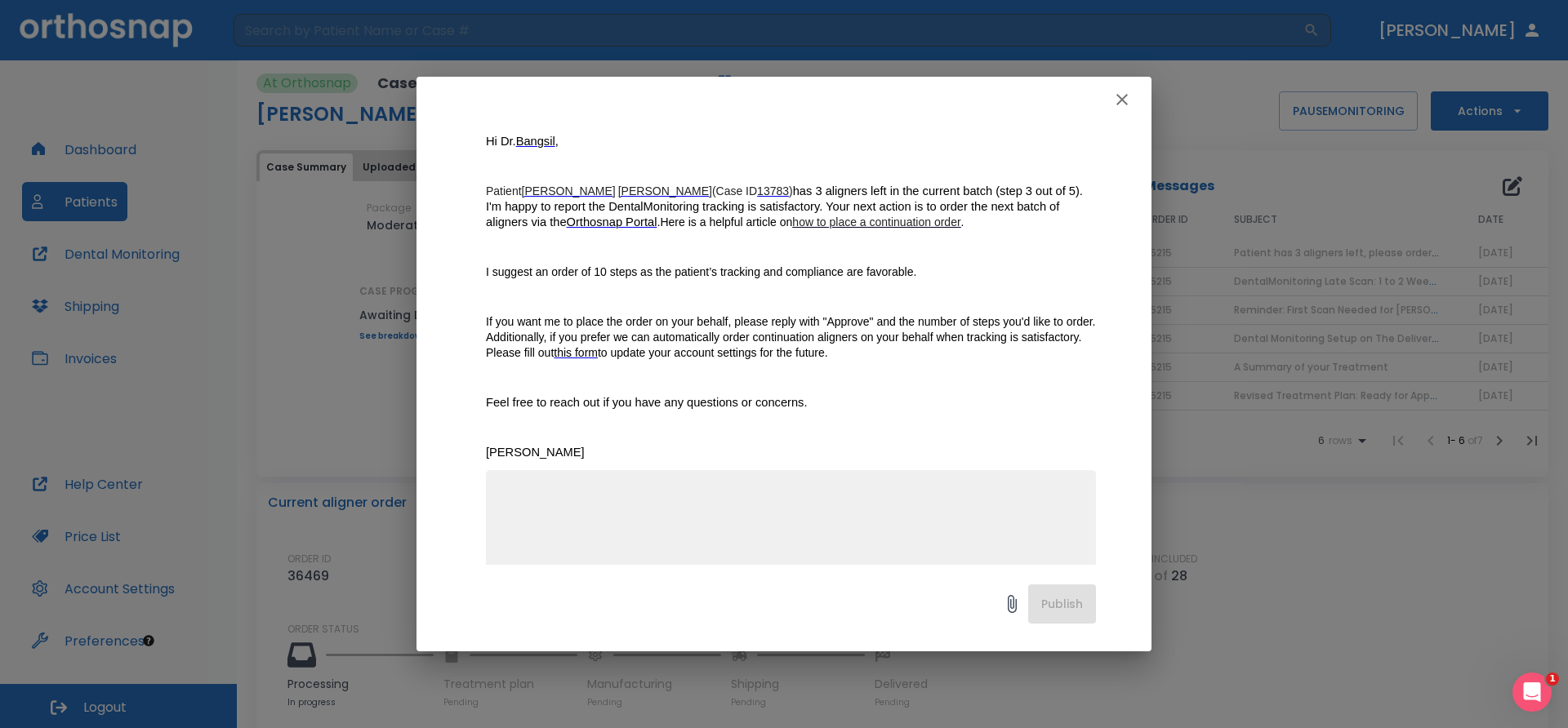
scroll to position [218, 0]
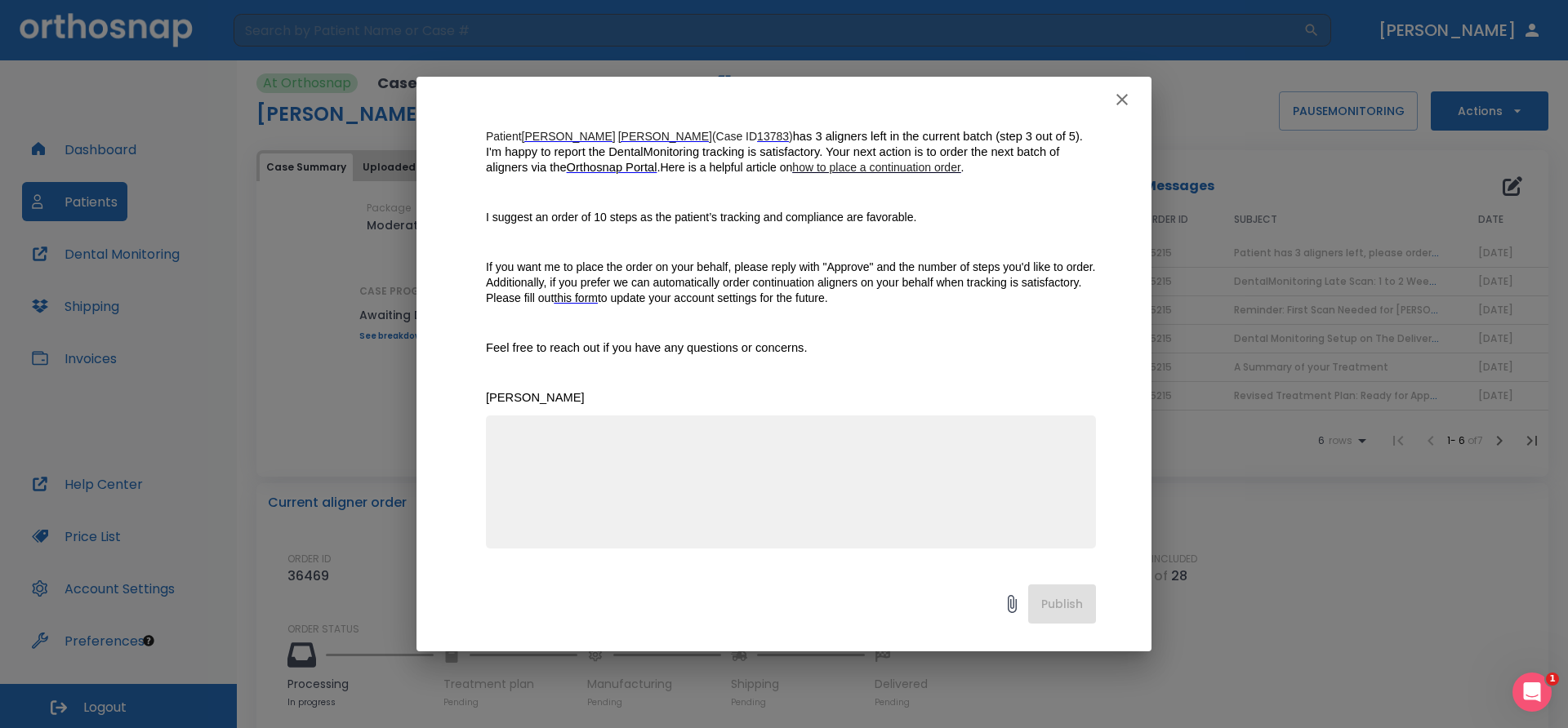
click at [1127, 106] on icon "button" at bounding box center [1122, 100] width 20 height 20
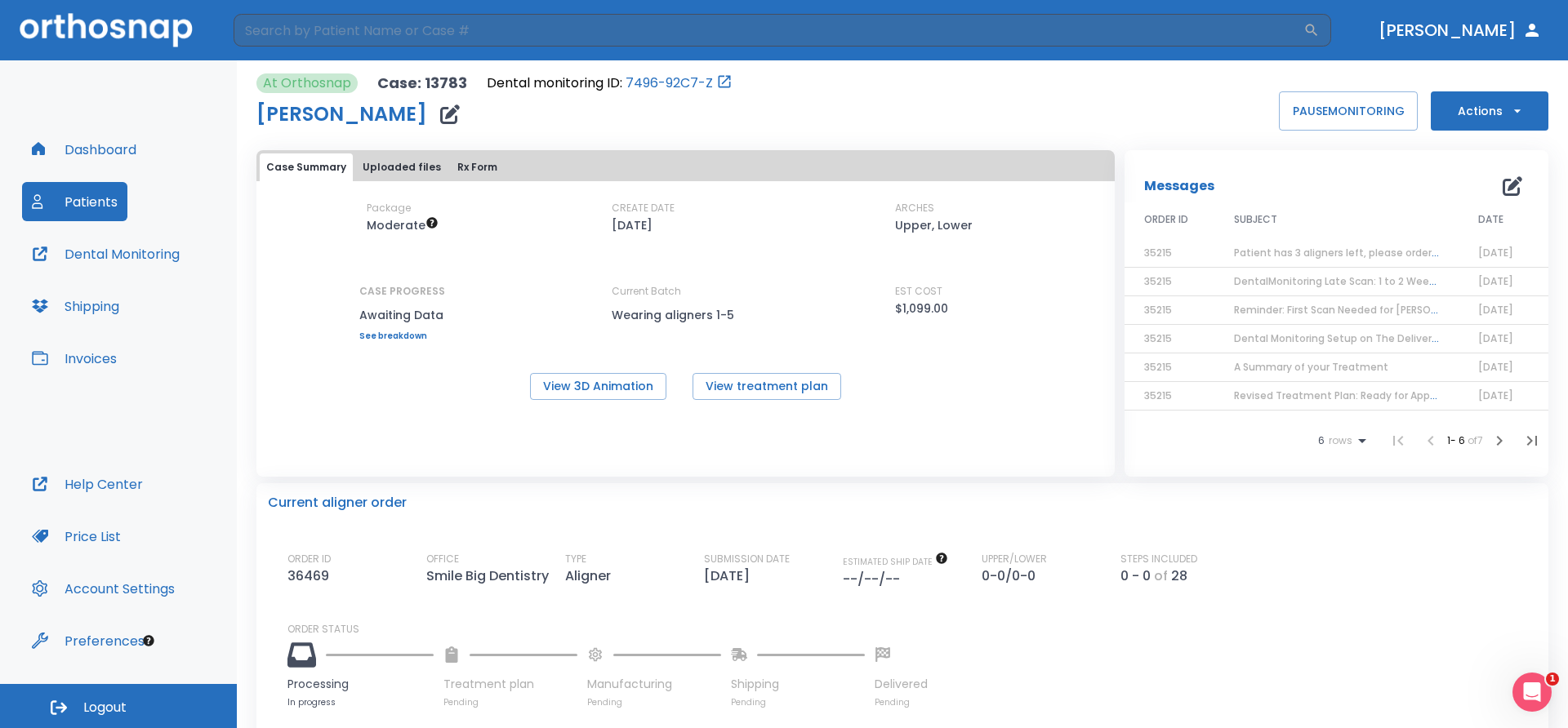
click at [90, 205] on button "Patients" at bounding box center [74, 200] width 105 height 39
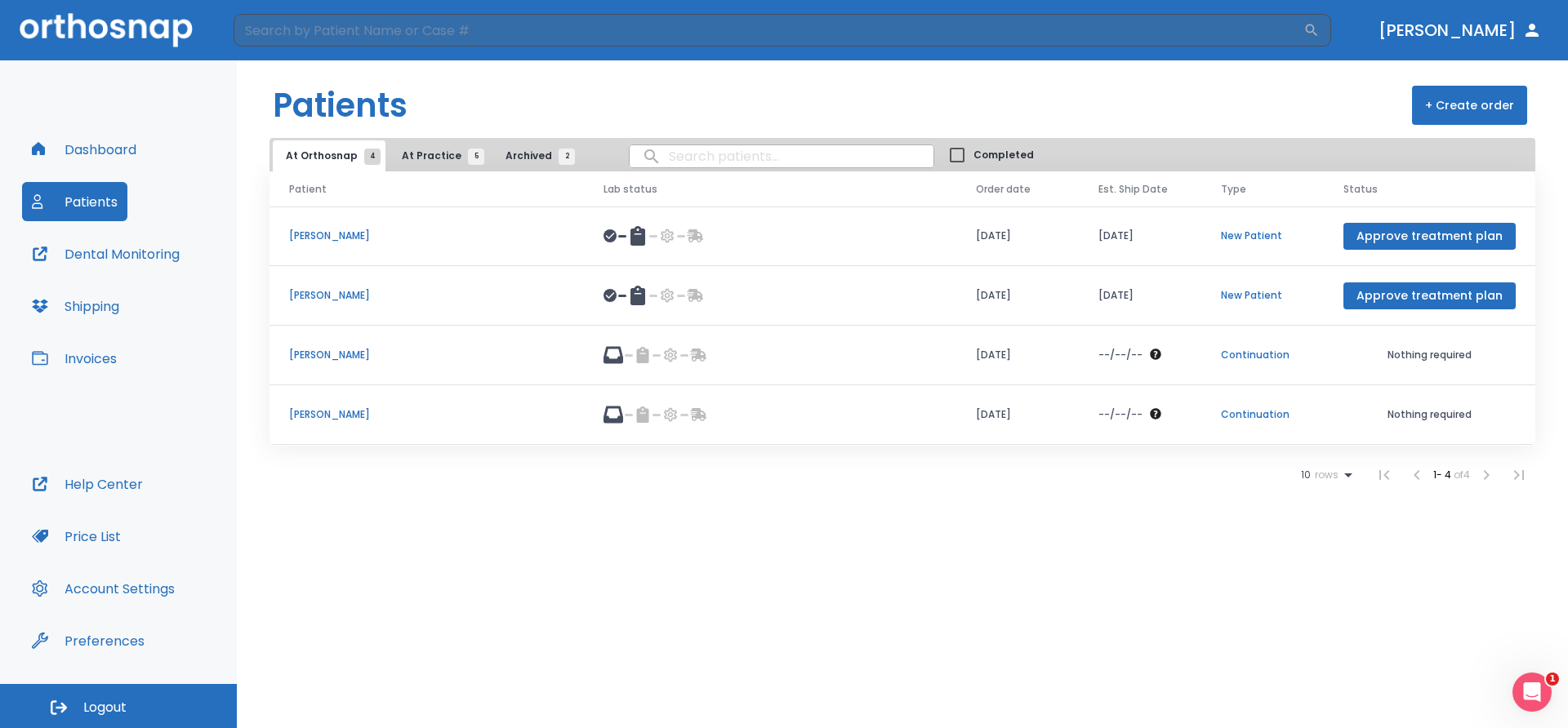
click at [510, 156] on span "Archived 2" at bounding box center [536, 156] width 62 height 15
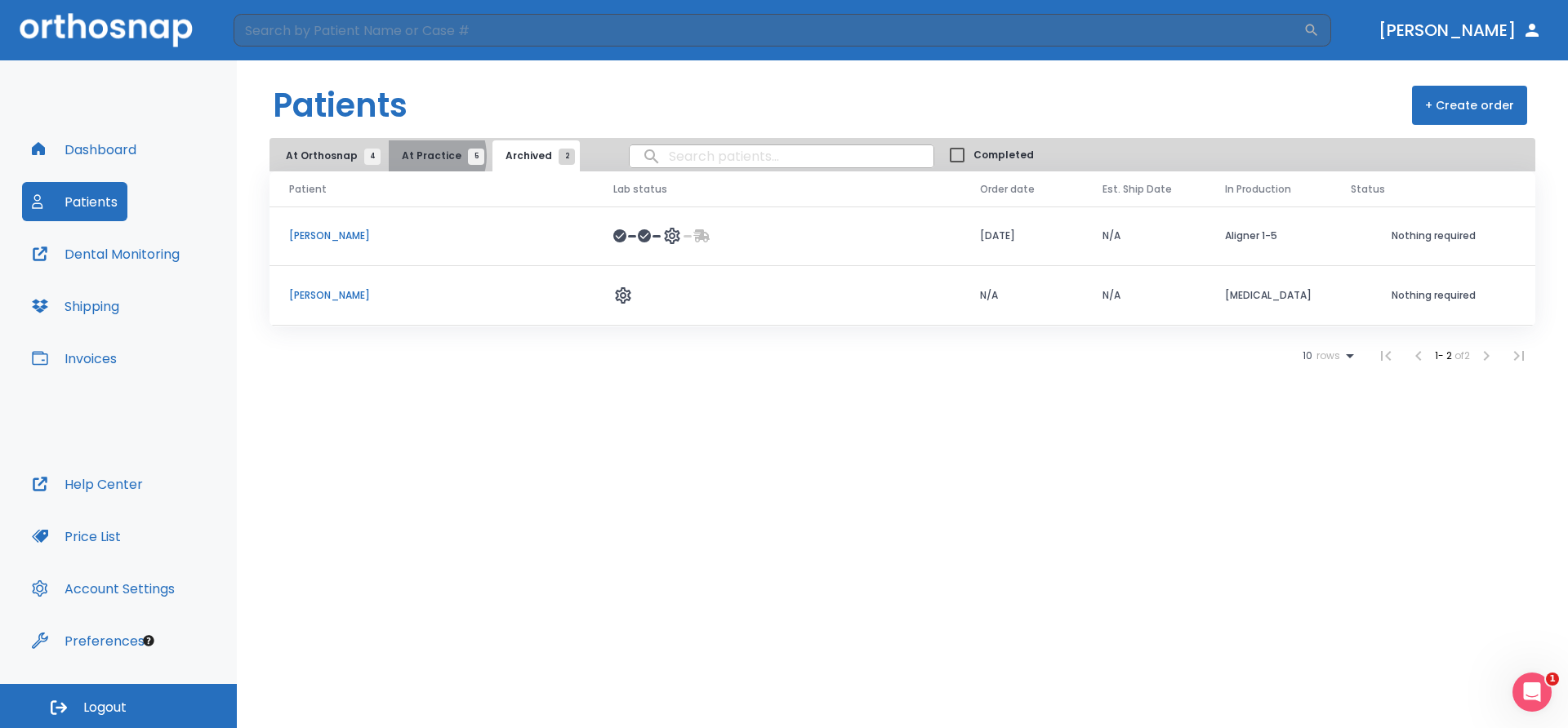
click at [419, 156] on span "At Practice 5" at bounding box center [439, 156] width 74 height 15
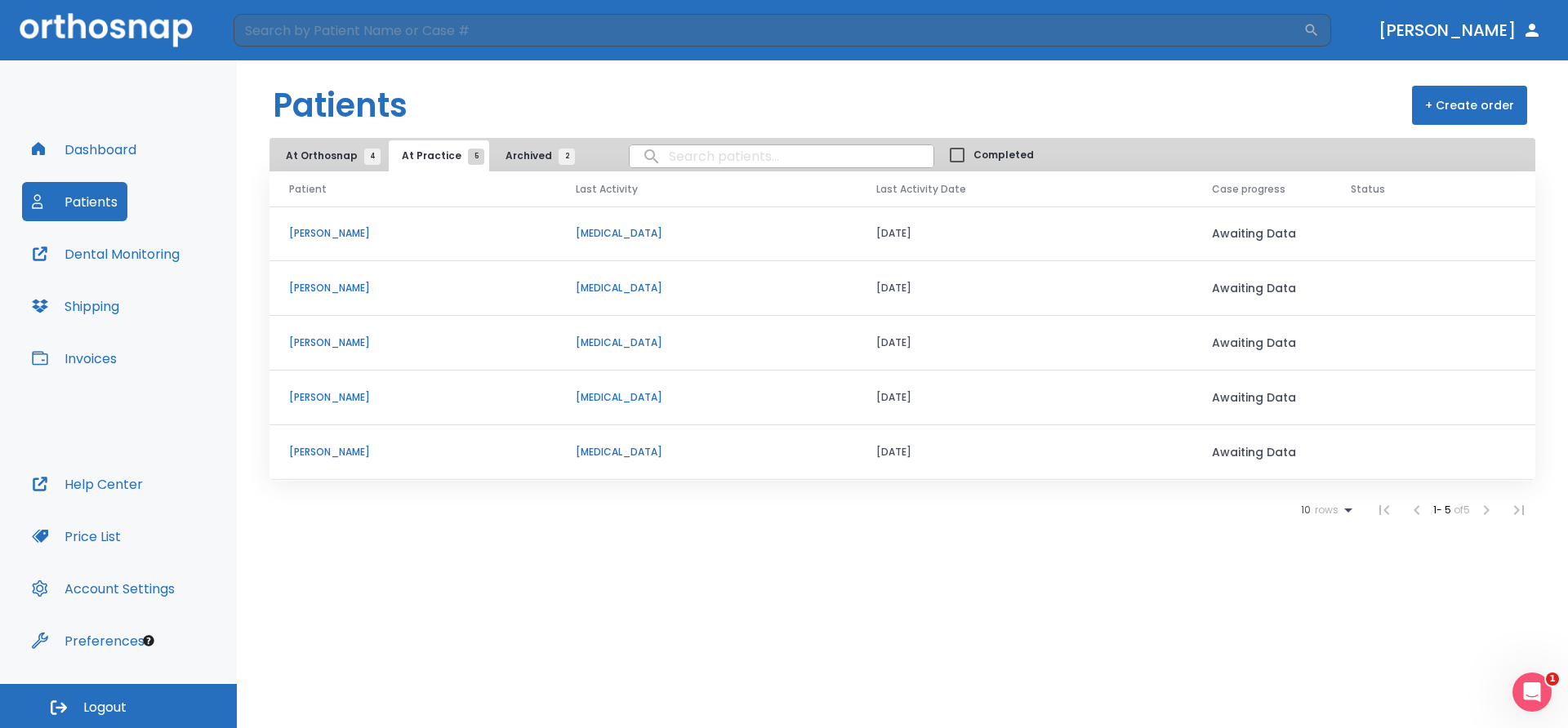
click at [606, 448] on td "[MEDICAL_DATA]" at bounding box center [706, 452] width 301 height 55
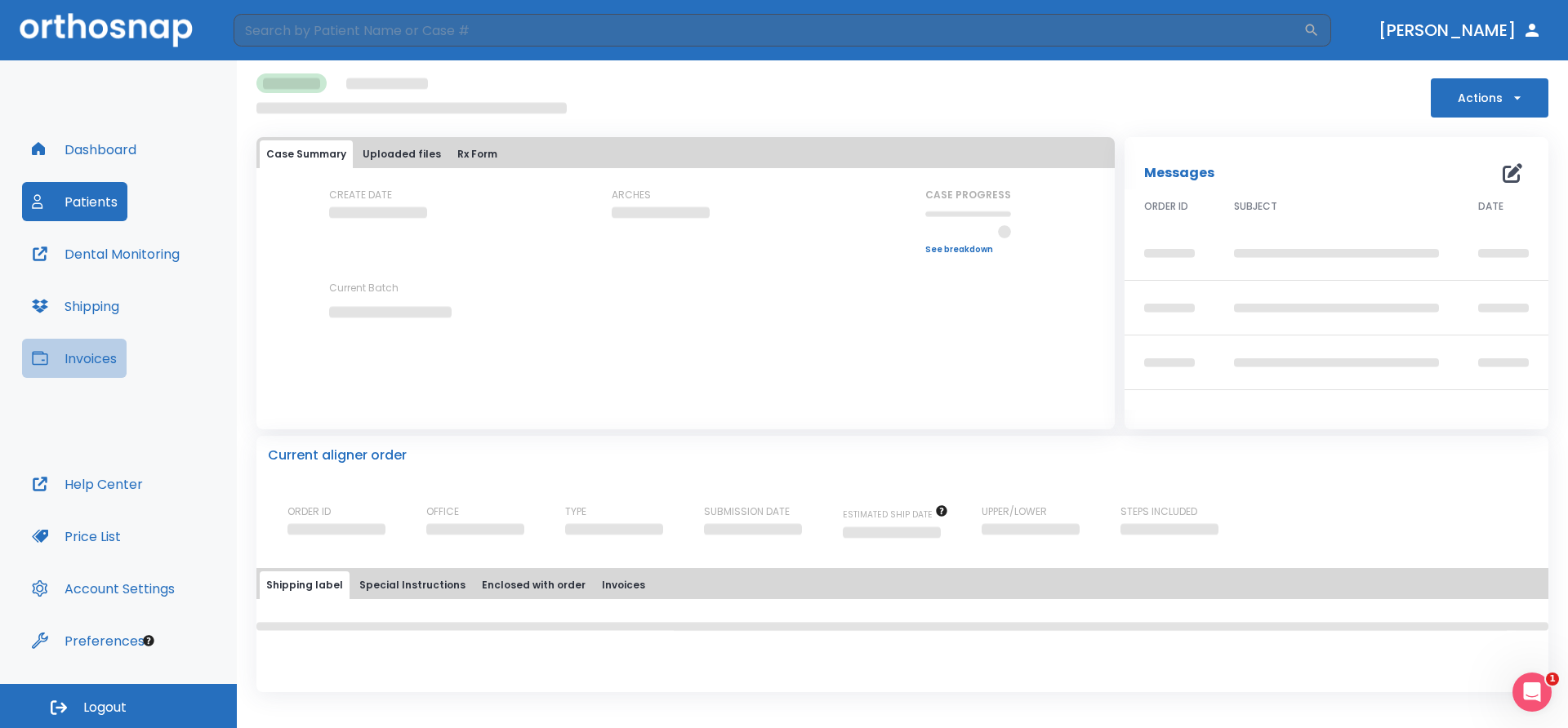
click at [96, 359] on button "Invoices" at bounding box center [73, 357] width 104 height 39
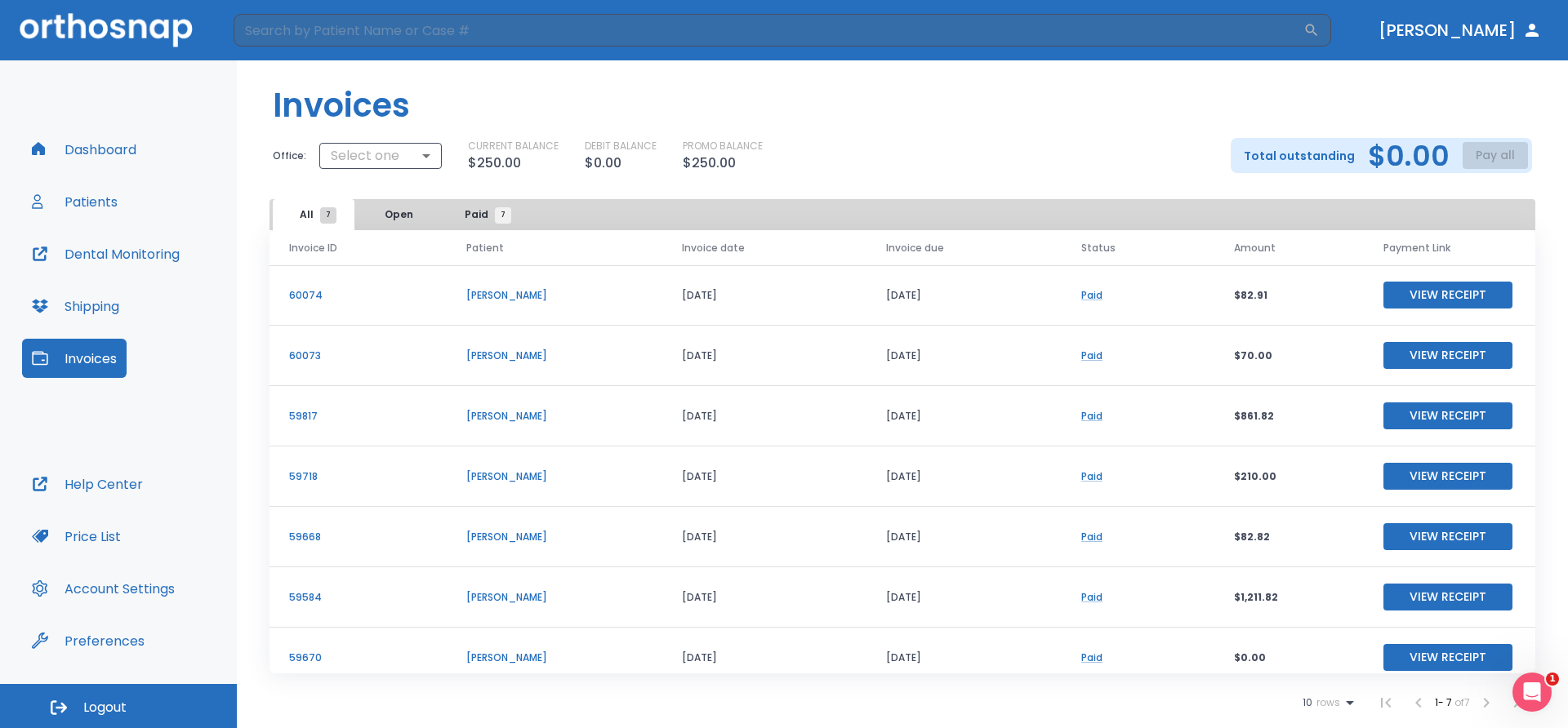
click at [105, 306] on button "Shipping" at bounding box center [75, 305] width 107 height 39
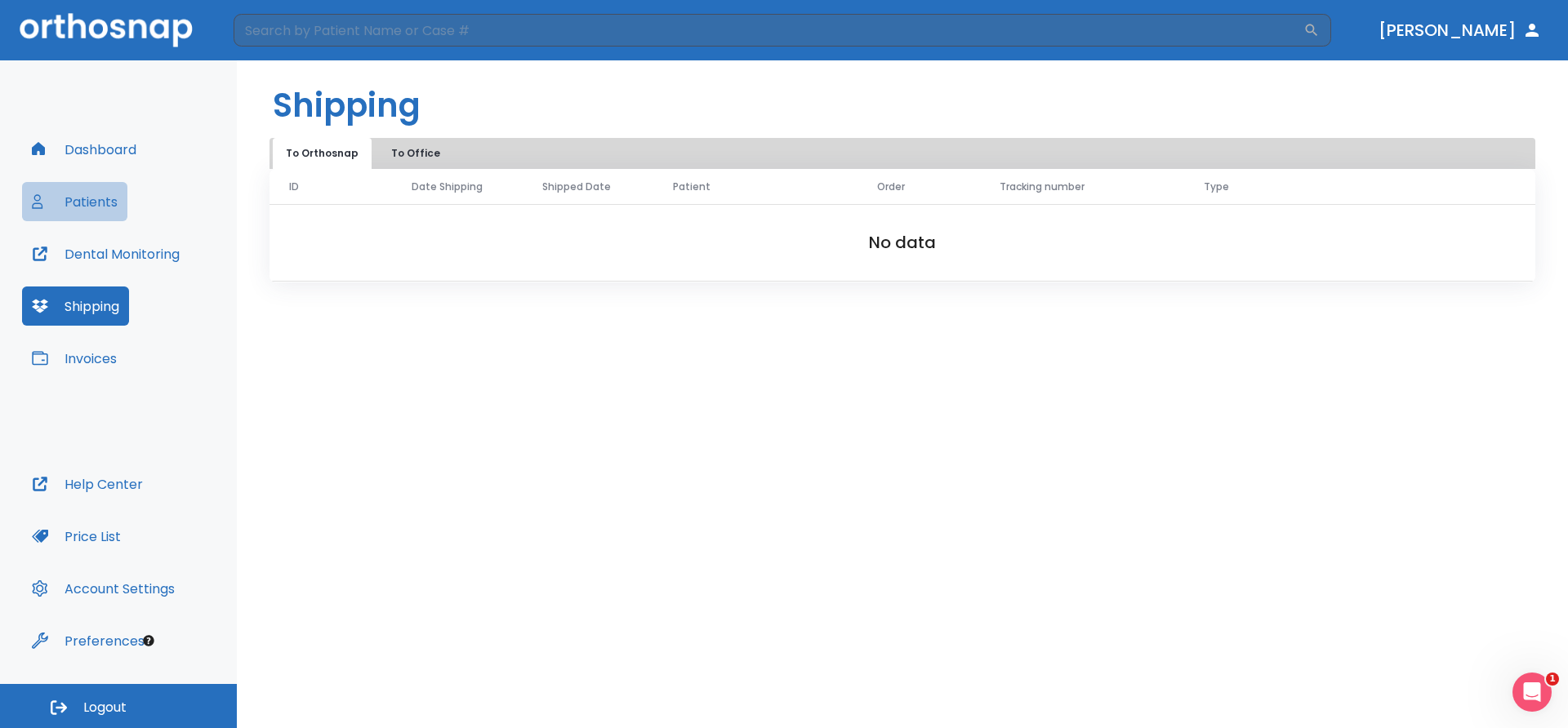
click at [94, 200] on button "Patients" at bounding box center [74, 200] width 105 height 39
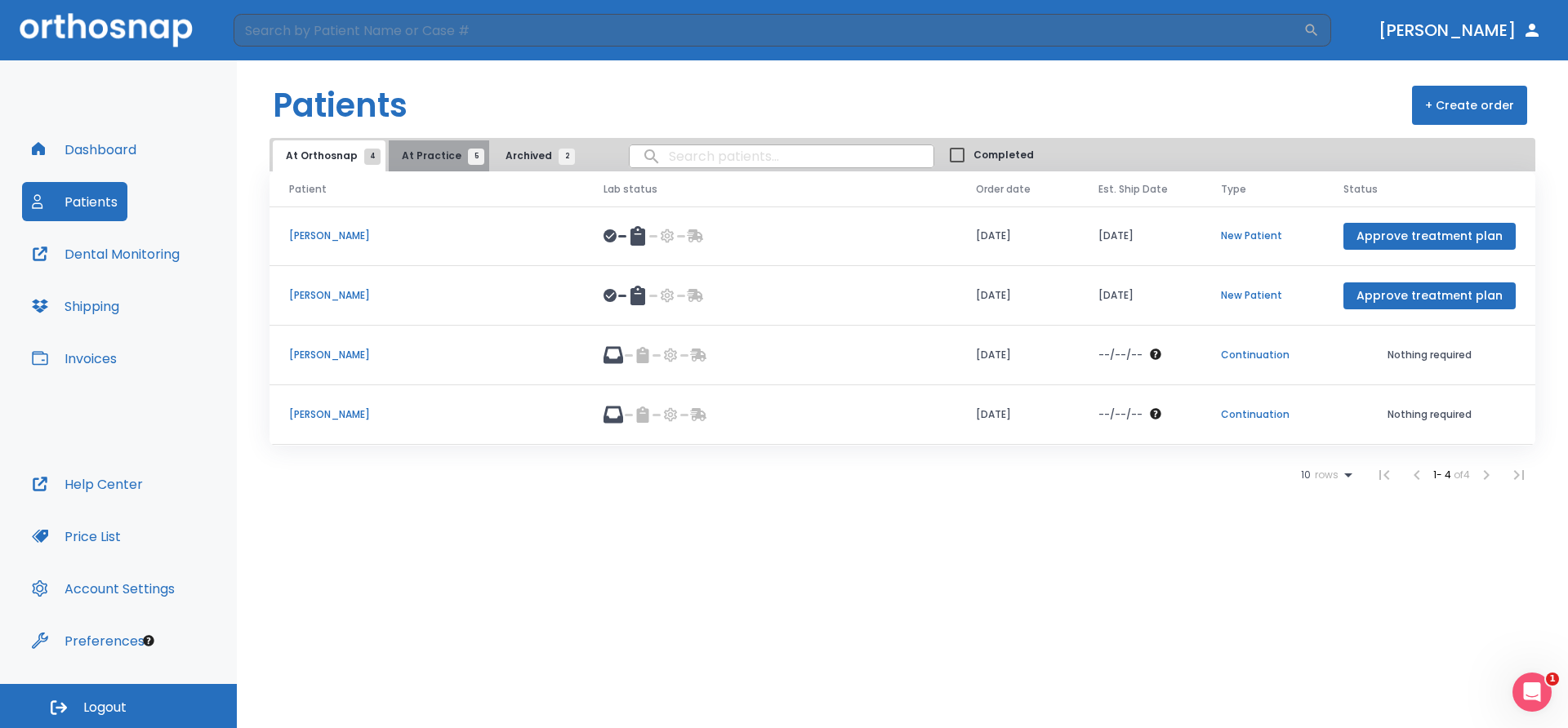
click at [443, 162] on span "At Practice 5" at bounding box center [439, 156] width 74 height 15
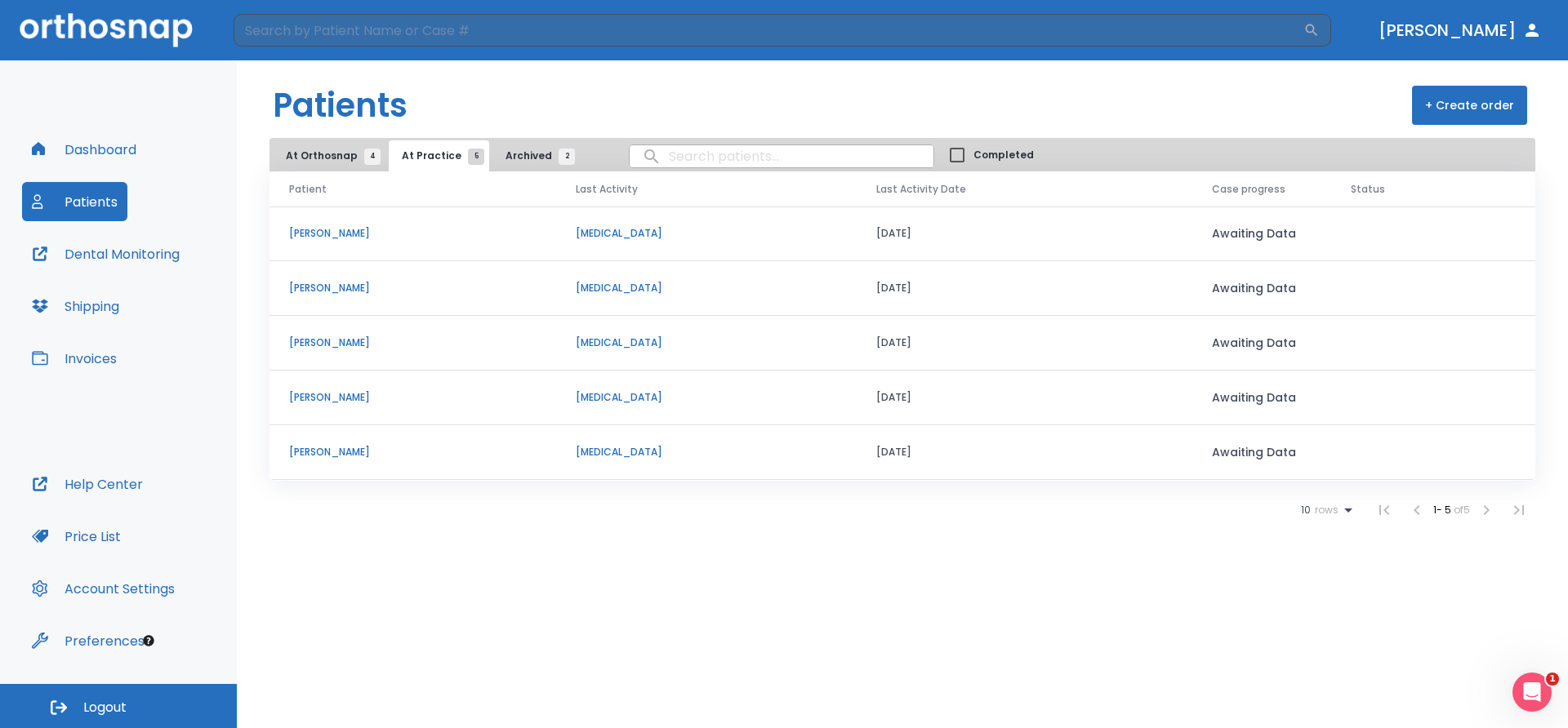
click at [309, 453] on p "[PERSON_NAME]" at bounding box center [412, 451] width 247 height 15
